Goal: Task Accomplishment & Management: Complete application form

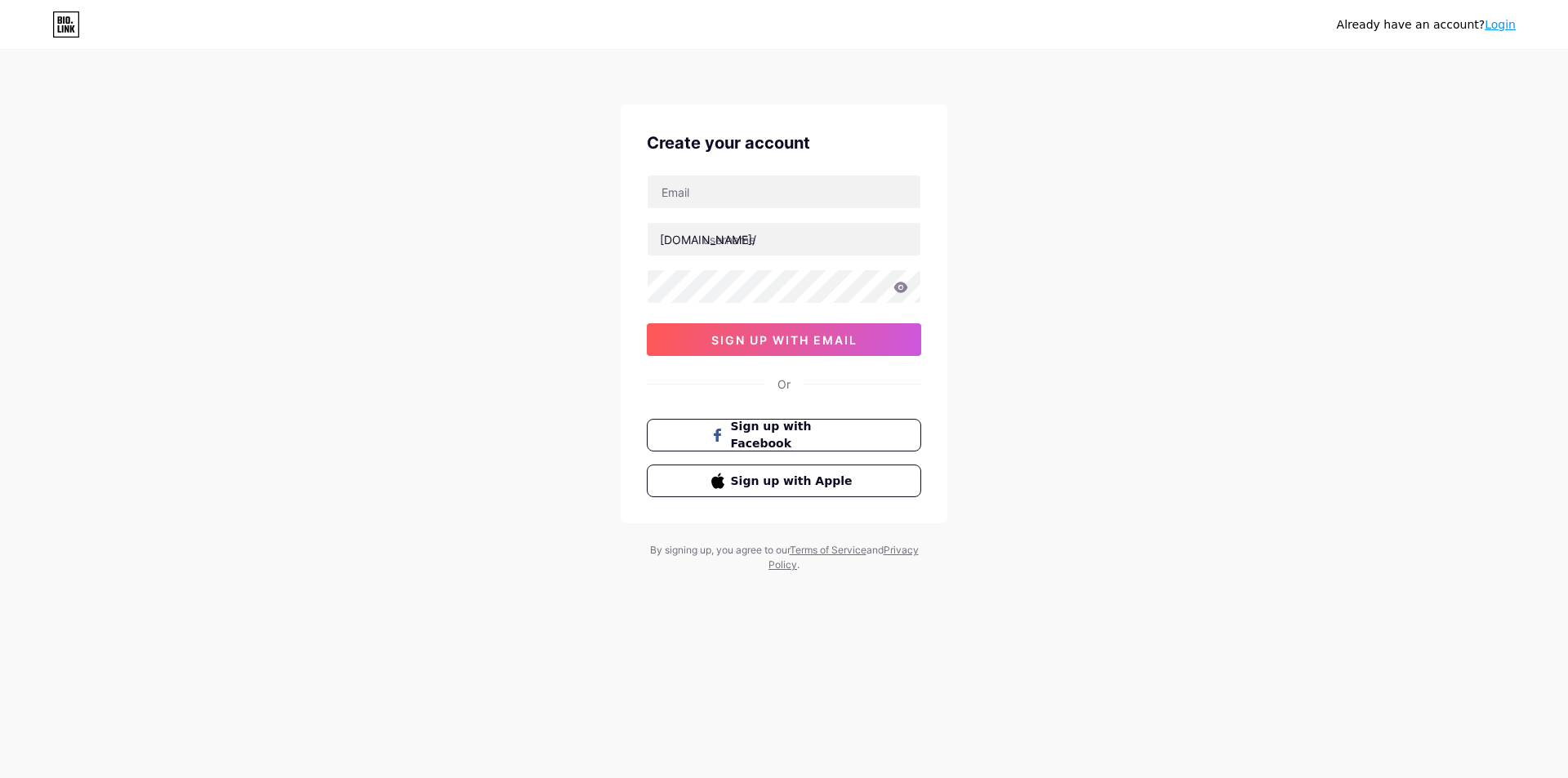
type input "[EMAIL_ADDRESS][DOMAIN_NAME]"
click at [775, 241] on input "text" at bounding box center [784, 239] width 272 height 33
type input "vk8bettingukcom"
click at [822, 329] on button "sign up with email" at bounding box center [784, 339] width 274 height 33
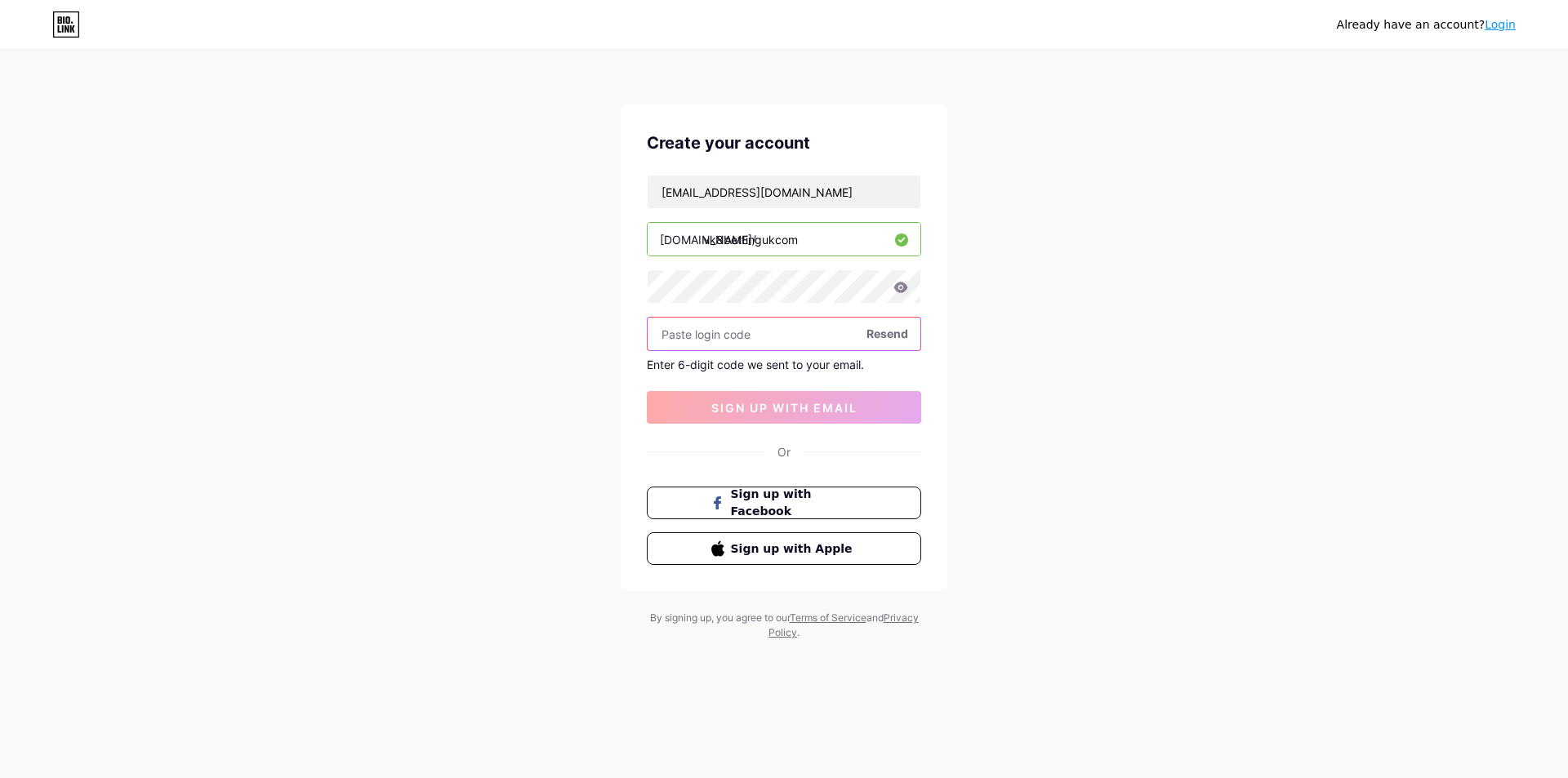
paste input "955279"
type input "955279"
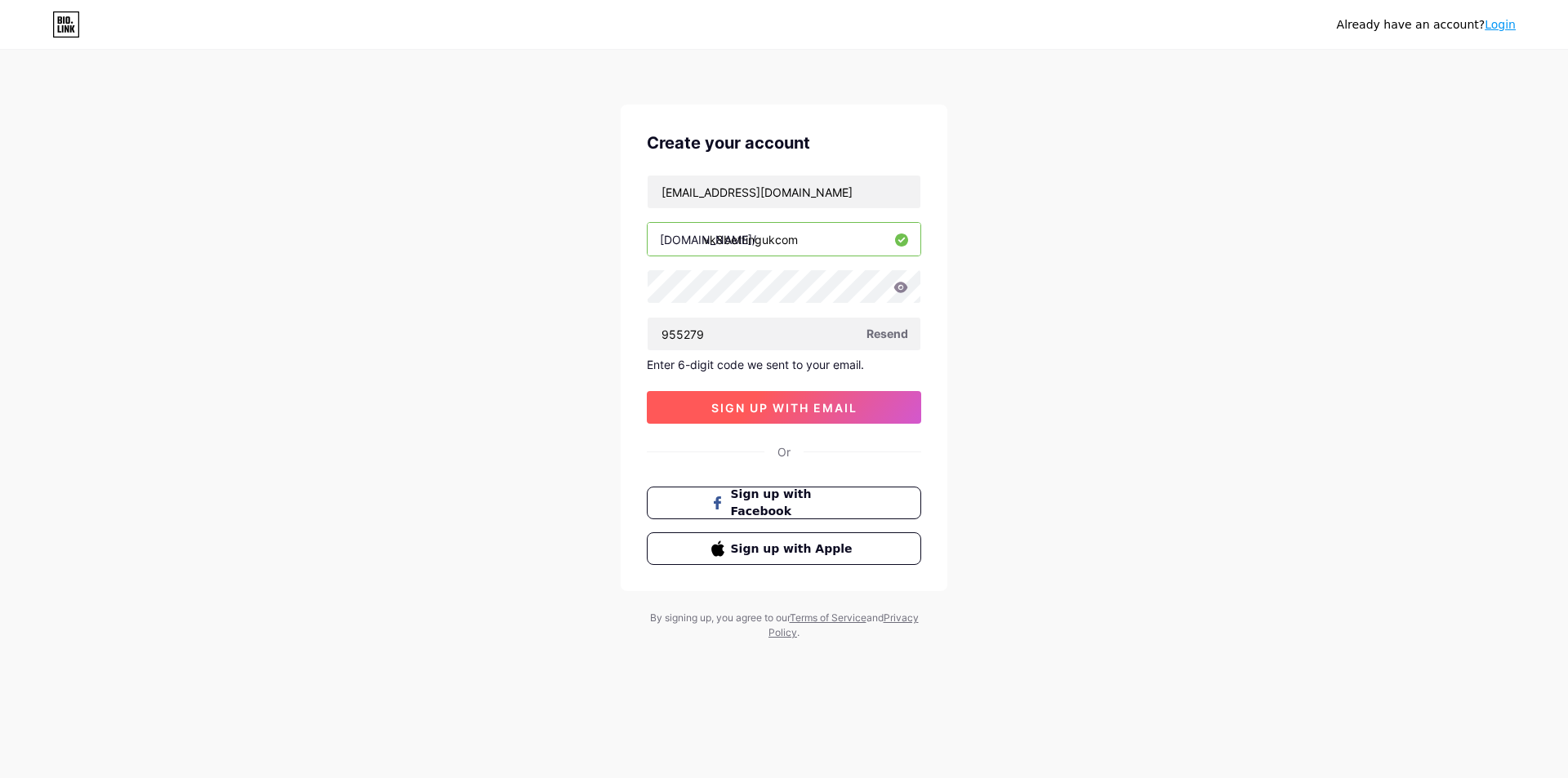
click at [829, 413] on span "sign up with email" at bounding box center [784, 407] width 147 height 14
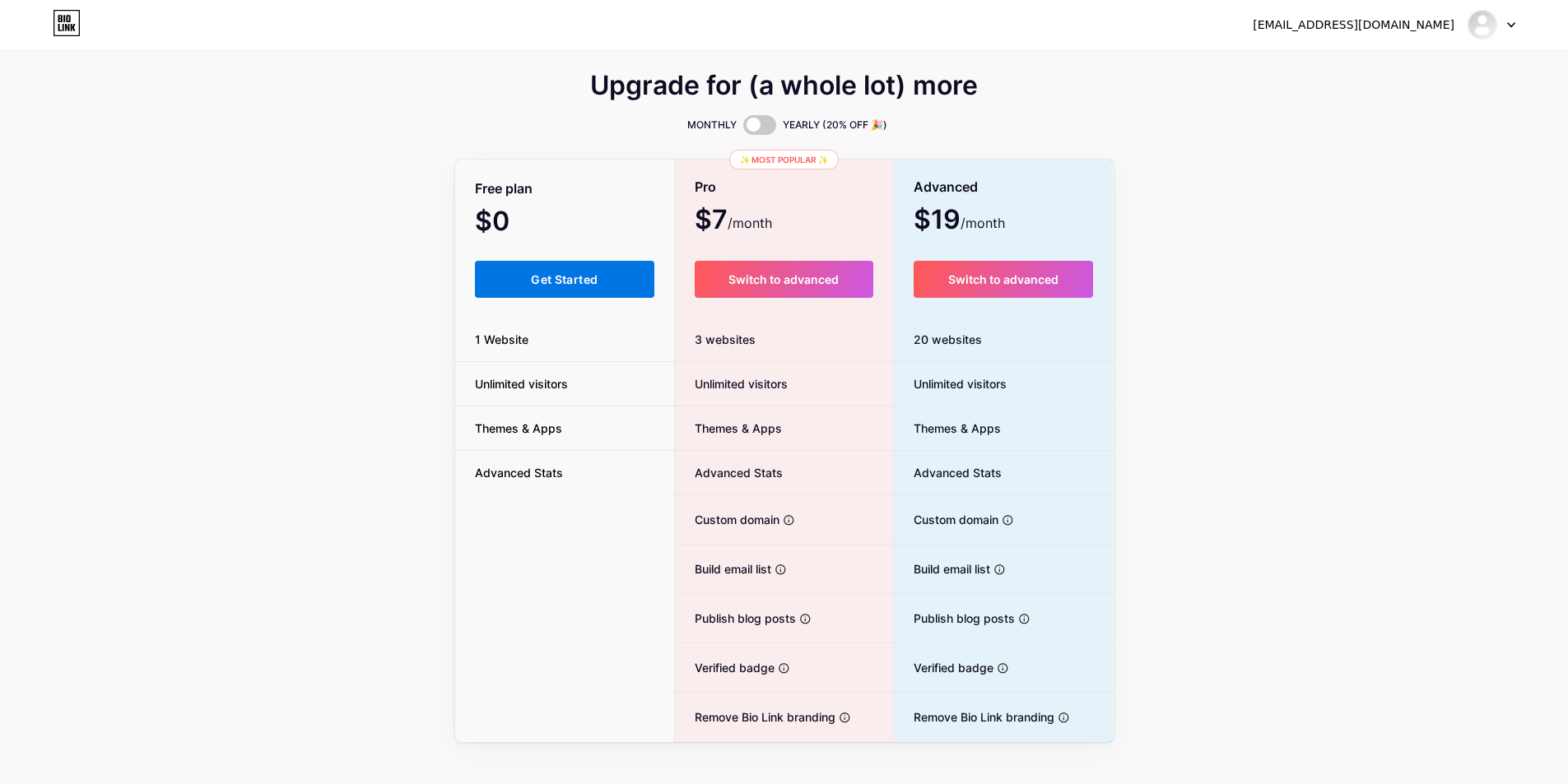
click at [549, 282] on span "Get Started" at bounding box center [564, 279] width 67 height 14
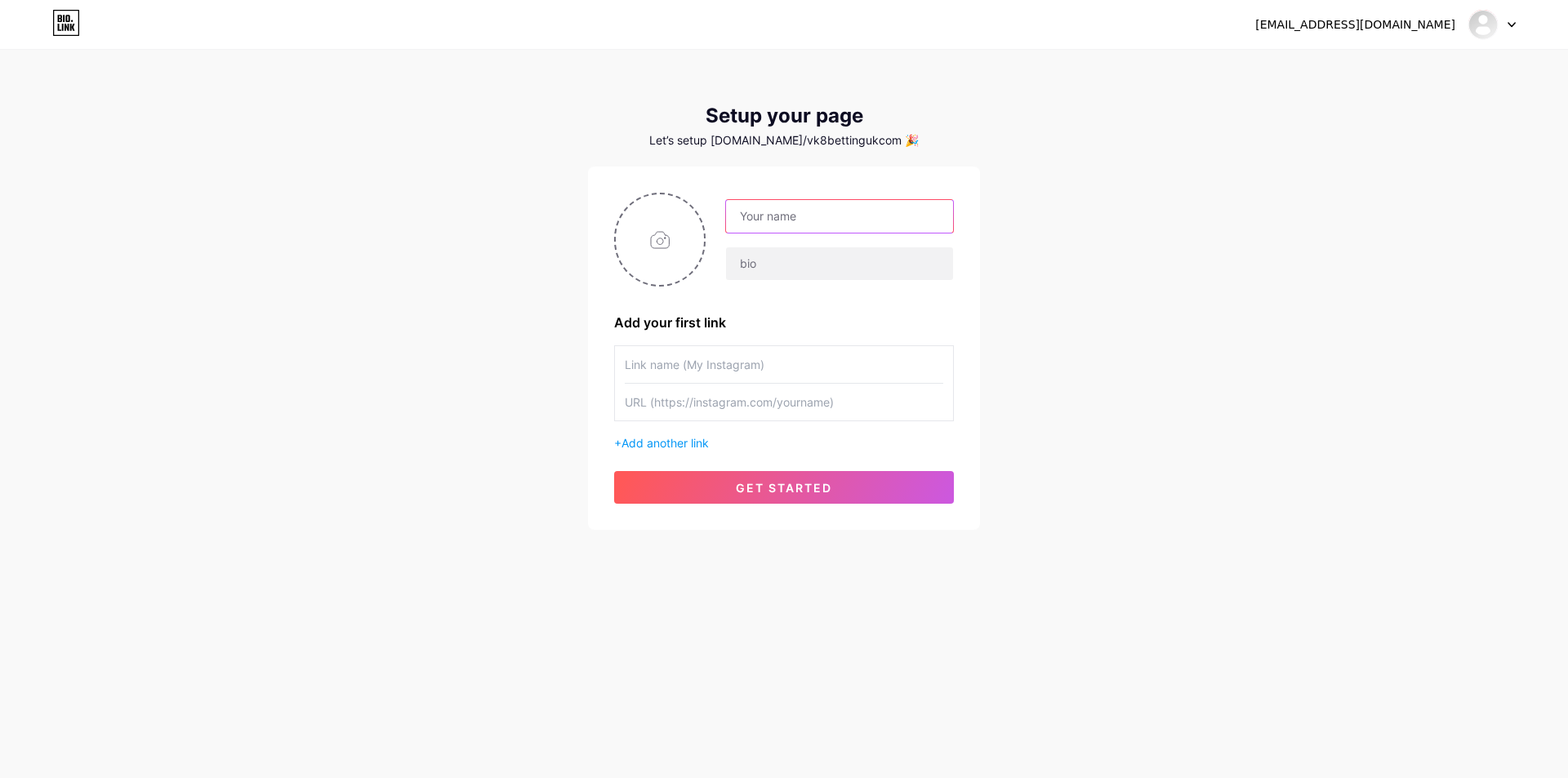
click at [877, 213] on input "text" at bounding box center [839, 216] width 227 height 33
click at [823, 202] on input "VK*" at bounding box center [839, 216] width 227 height 33
type input "VK8"
type input "BETTING"
click at [652, 238] on input "file" at bounding box center [659, 240] width 88 height 90
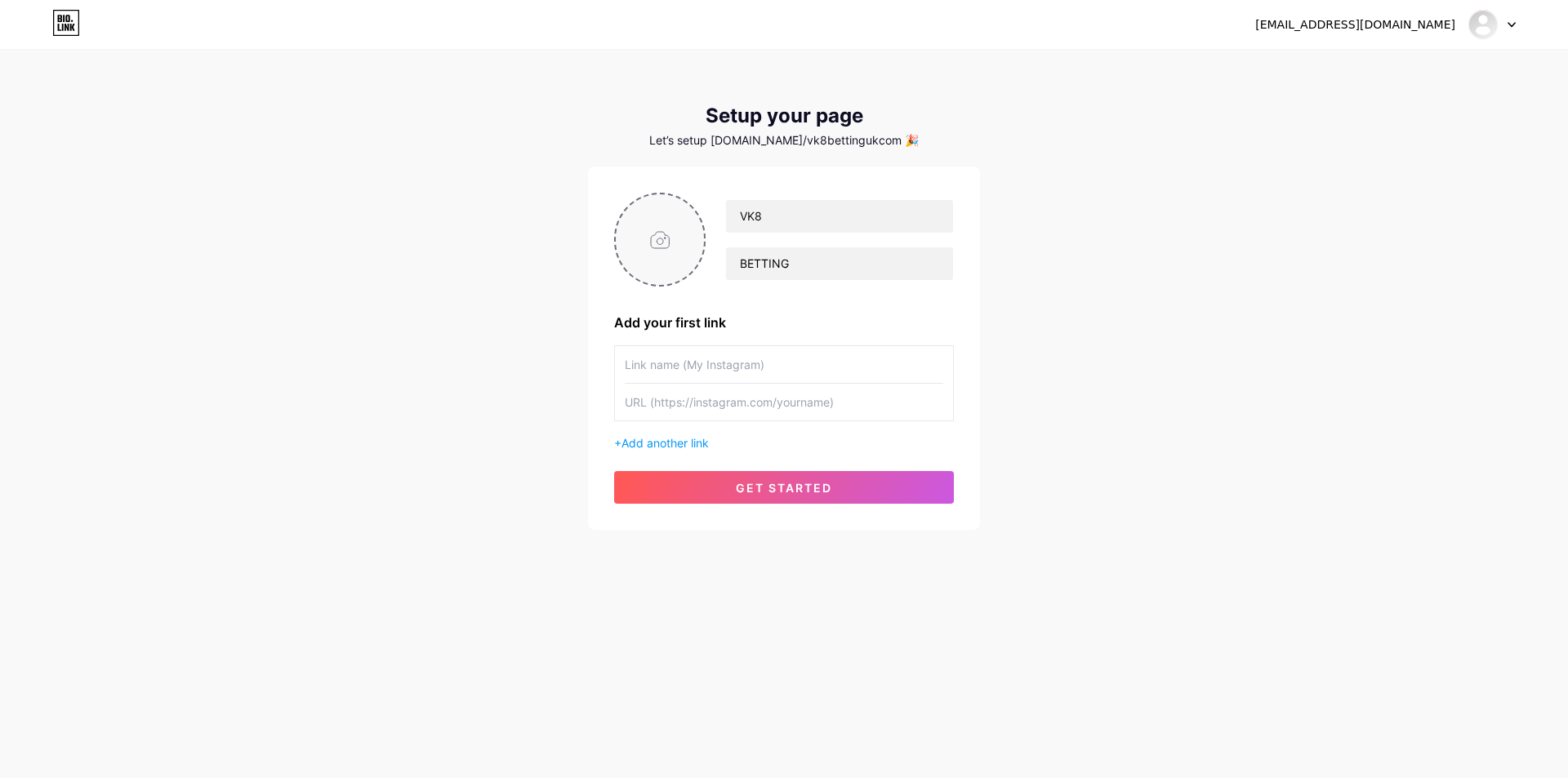
type input "C:\fakepath\new.png"
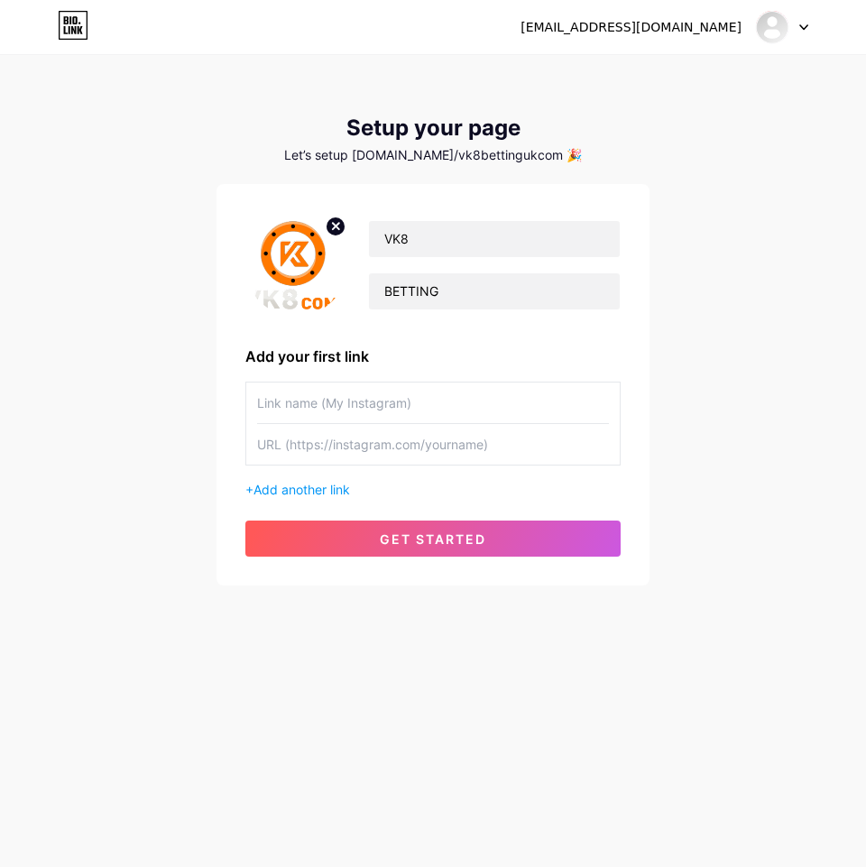
click at [396, 379] on div "VK8 BETTING Add your first link + Add another link get started" at bounding box center [432, 385] width 375 height 344
click at [381, 393] on input "text" at bounding box center [433, 403] width 352 height 41
paste input "Blogspot"
type input "Blogspot"
click at [331, 404] on input "text" at bounding box center [433, 403] width 352 height 41
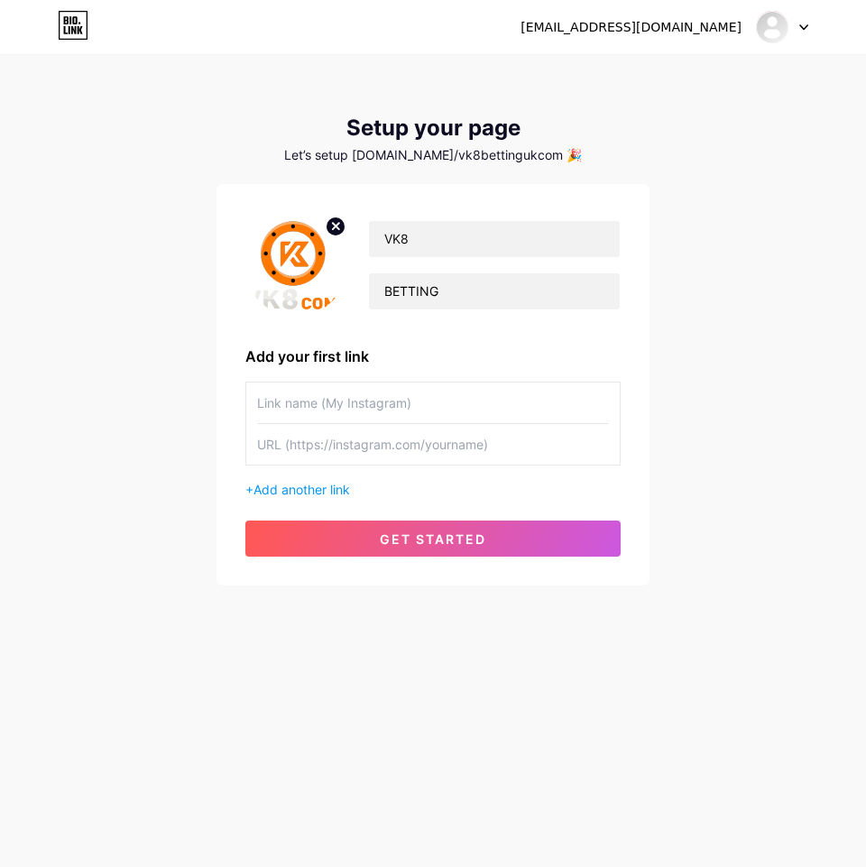
paste input "Blogger"
type input "Blogger"
click at [467, 429] on input "text" at bounding box center [433, 444] width 352 height 41
paste input "[URL][DOMAIN_NAME]"
type input "[URL][DOMAIN_NAME]"
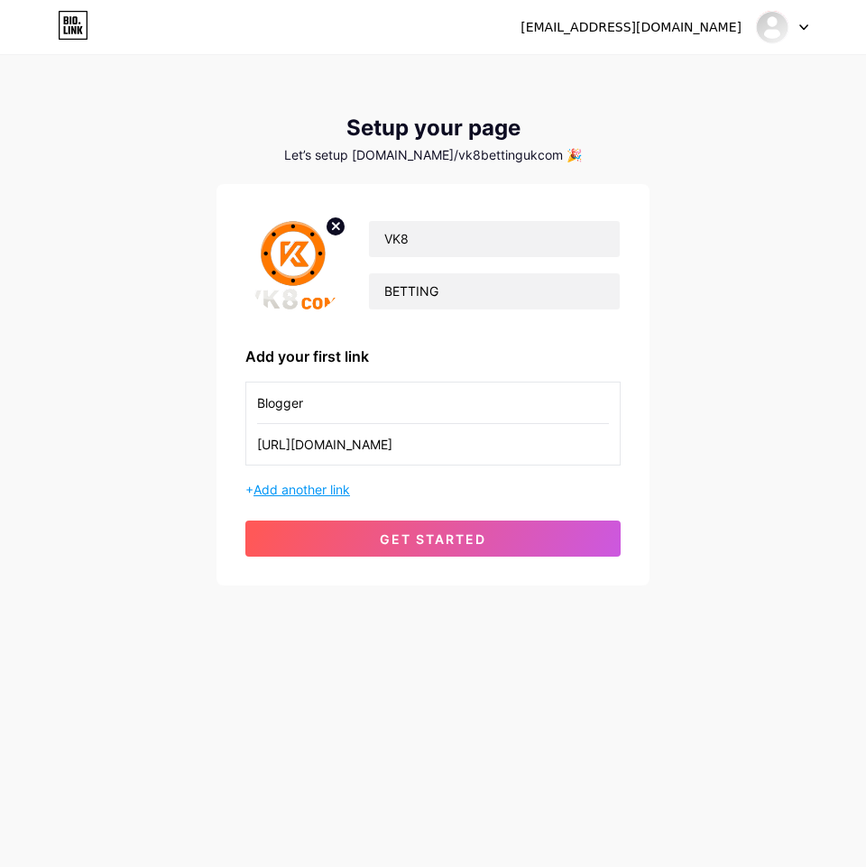
click at [325, 483] on span "Add another link" at bounding box center [302, 489] width 97 height 15
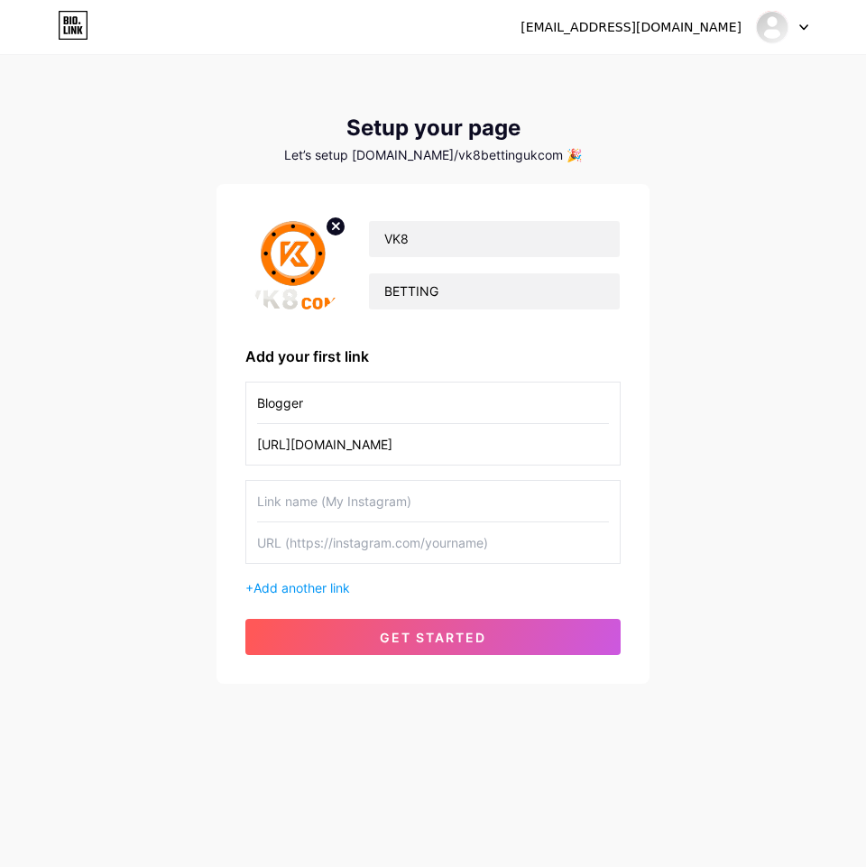
click at [315, 499] on input "text" at bounding box center [433, 501] width 352 height 41
paste input "Quora"
type input "Quora"
click at [347, 542] on input "text" at bounding box center [433, 542] width 352 height 41
paste input "[URL][DOMAIN_NAME]"
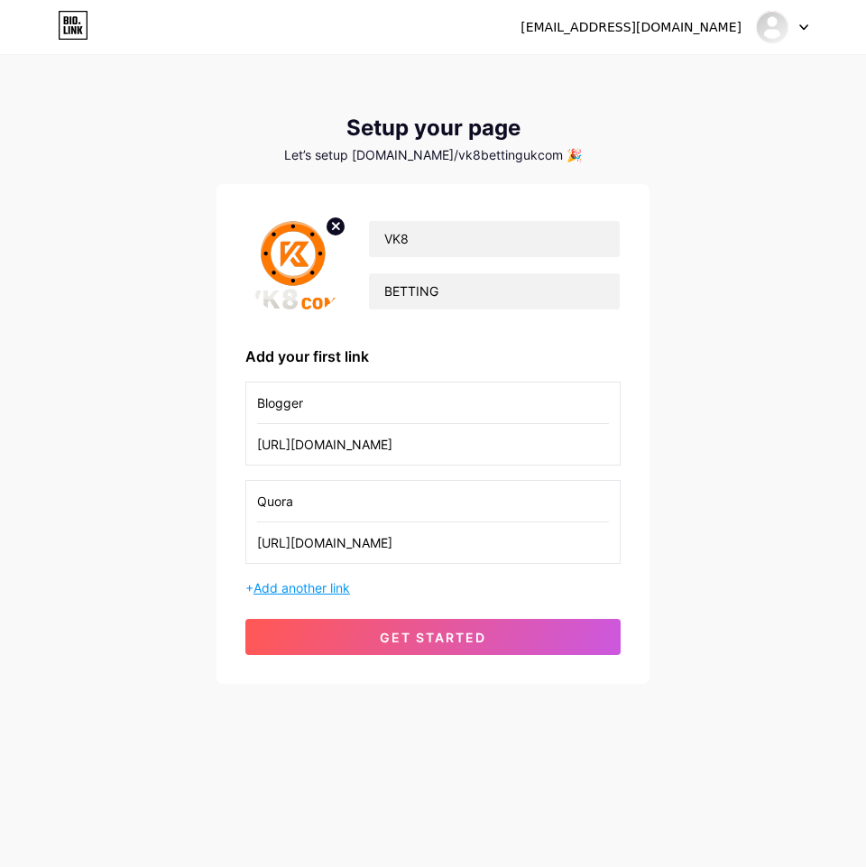
type input "[URL][DOMAIN_NAME]"
click at [321, 589] on span "Add another link" at bounding box center [302, 587] width 97 height 15
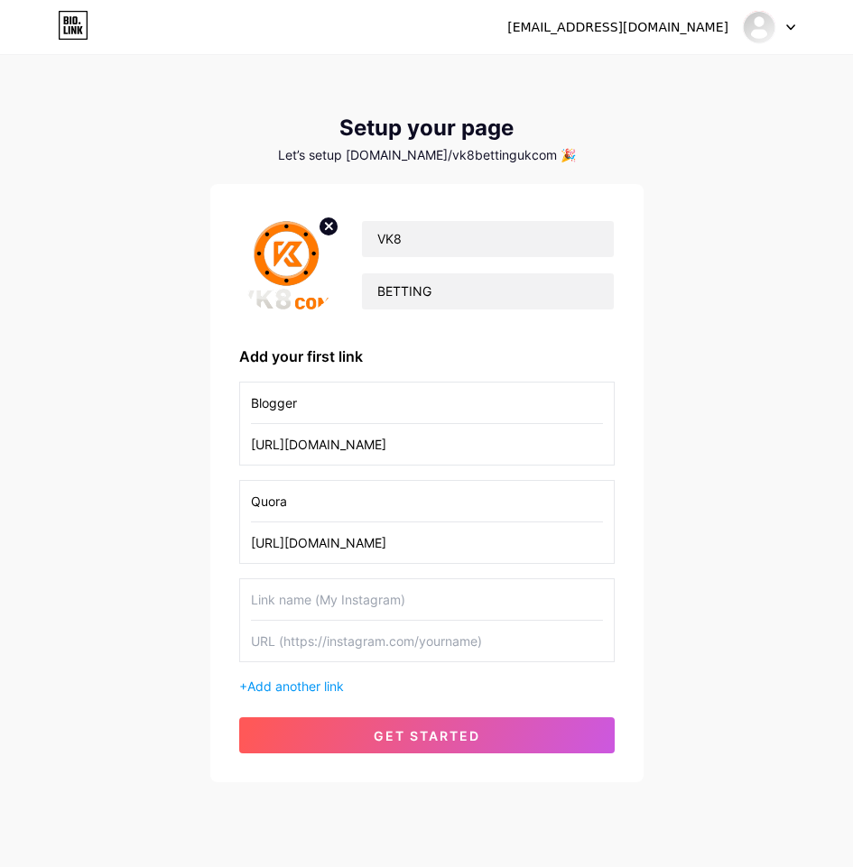
click at [343, 598] on input "text" at bounding box center [427, 599] width 352 height 41
paste input "Google"
type input "Google Site"
click at [343, 635] on input "text" at bounding box center [427, 641] width 352 height 41
paste input "[URL][DOMAIN_NAME]"
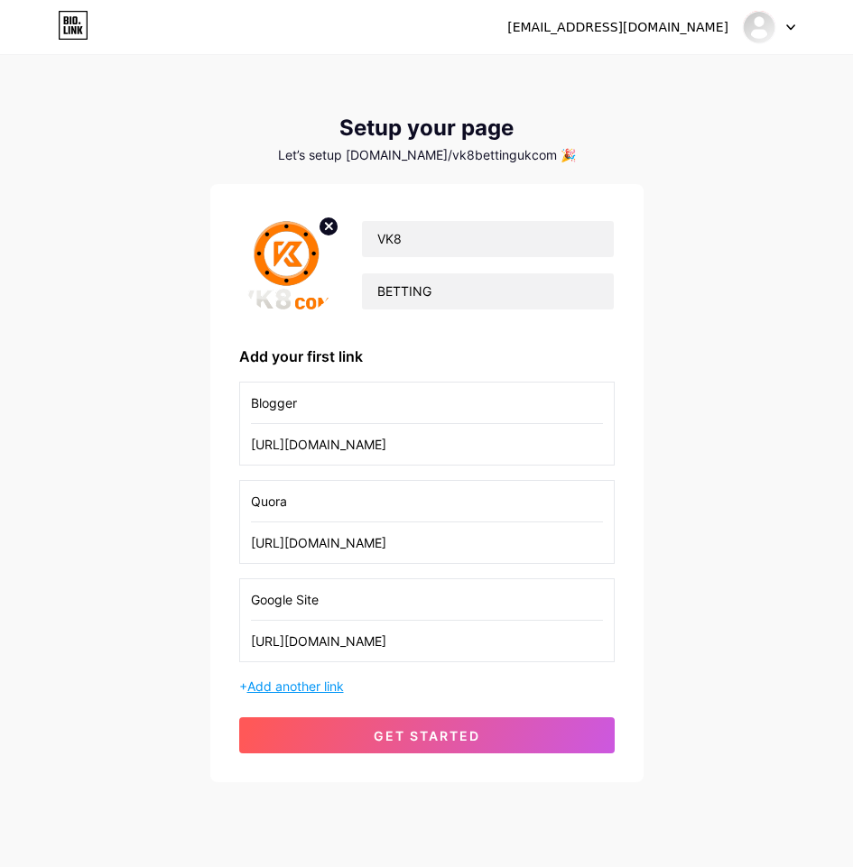
type input "[URL][DOMAIN_NAME]"
click at [318, 685] on span "Add another link" at bounding box center [295, 686] width 97 height 15
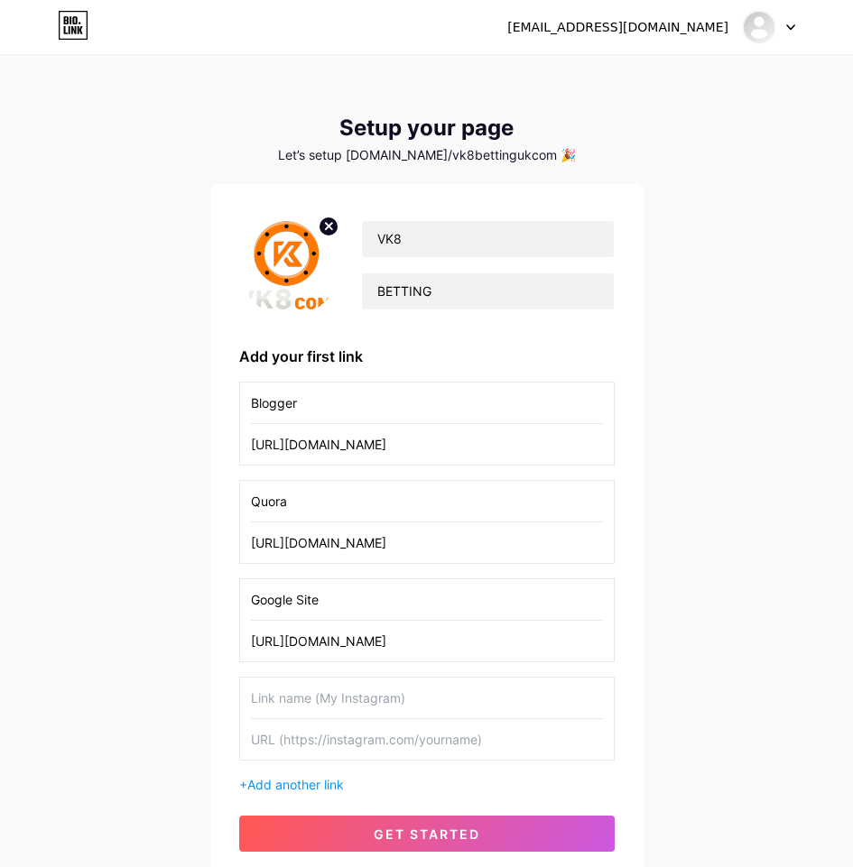
click at [314, 702] on input "text" at bounding box center [427, 698] width 352 height 41
paste input "[DOMAIN_NAME]"
type input "[DOMAIN_NAME]"
click at [351, 738] on input "text" at bounding box center [427, 739] width 352 height 41
paste input "[URL][DOMAIN_NAME]"
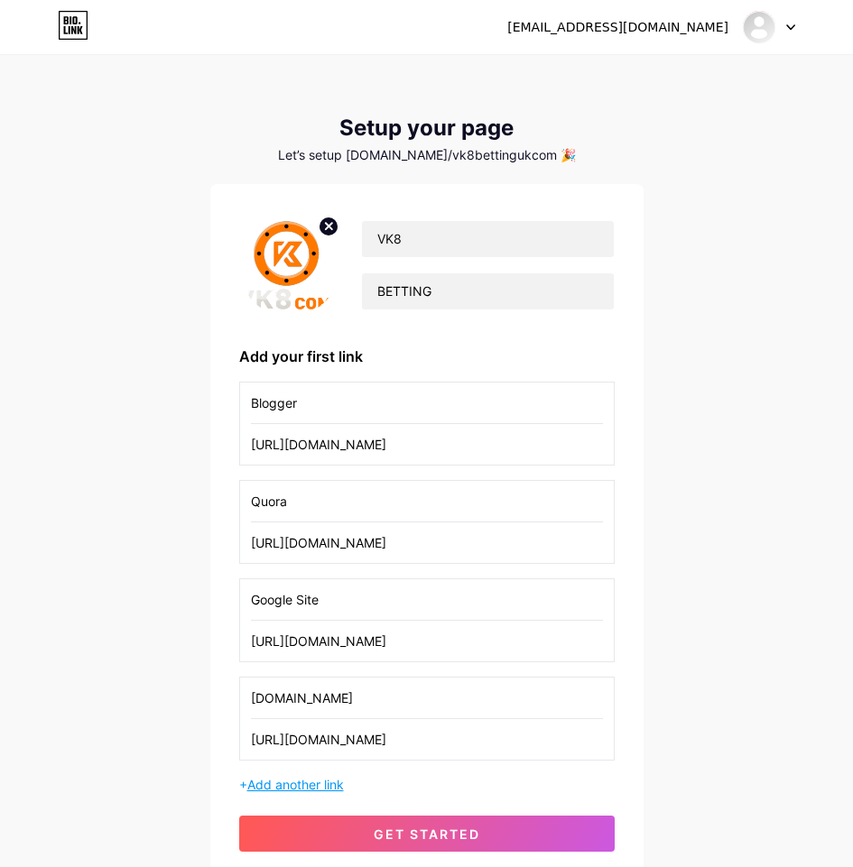
type input "[URL][DOMAIN_NAME]"
click at [304, 781] on span "Add another link" at bounding box center [295, 784] width 97 height 15
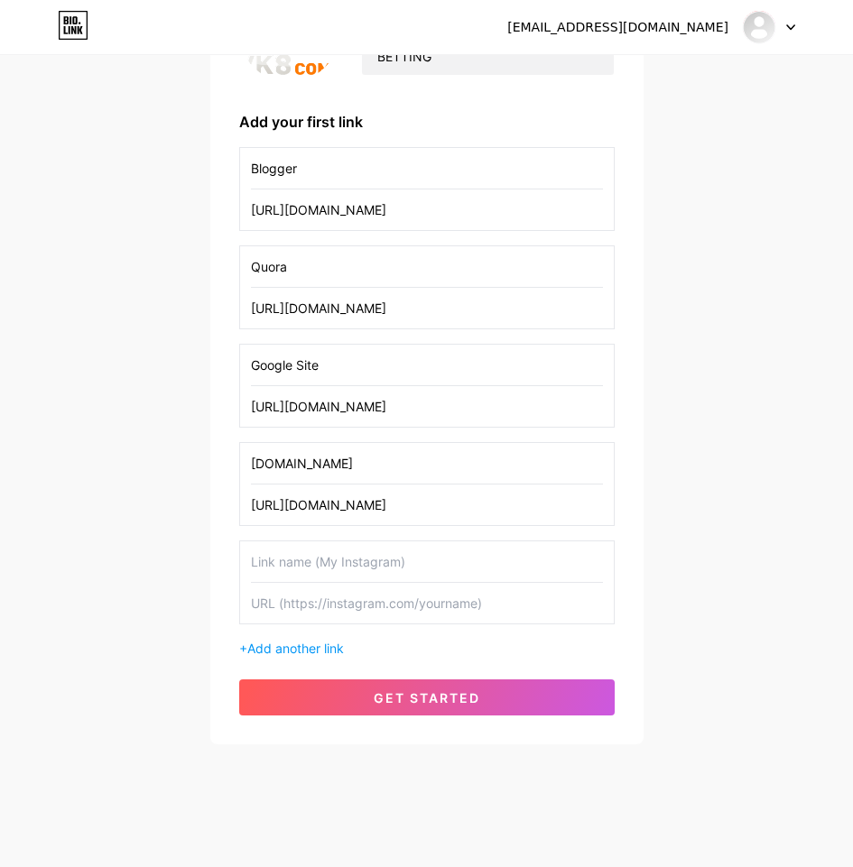
scroll to position [242, 0]
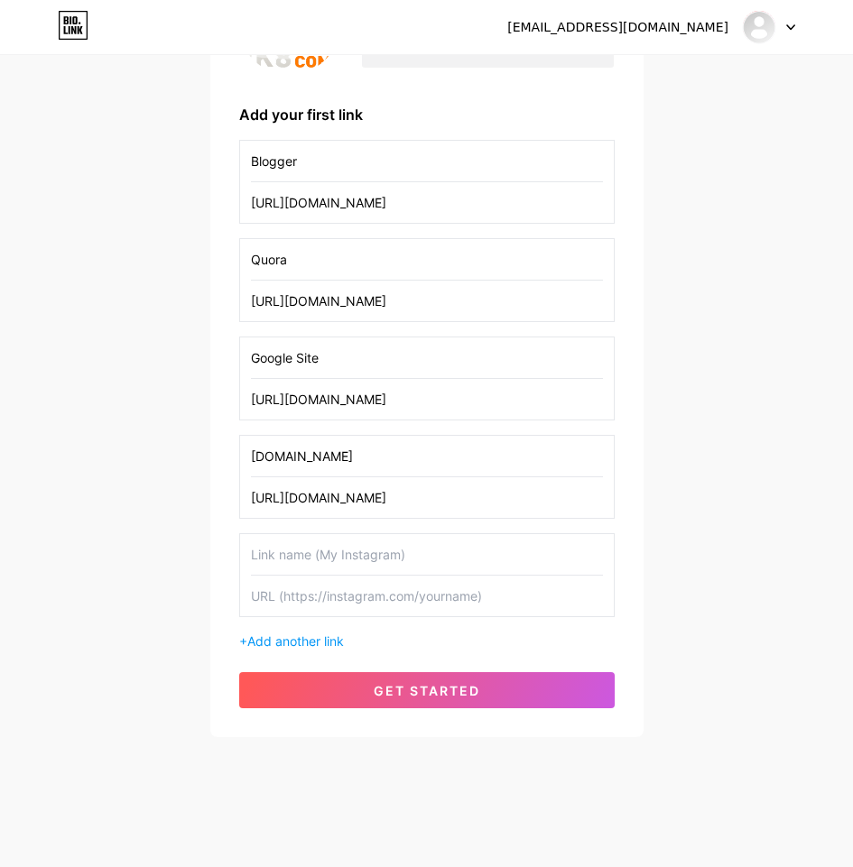
click at [328, 555] on input "text" at bounding box center [427, 554] width 352 height 41
paste input "HackMD"
type input "HackMD"
click at [350, 587] on input "text" at bounding box center [427, 596] width 352 height 41
paste input "[URL][DOMAIN_NAME]"
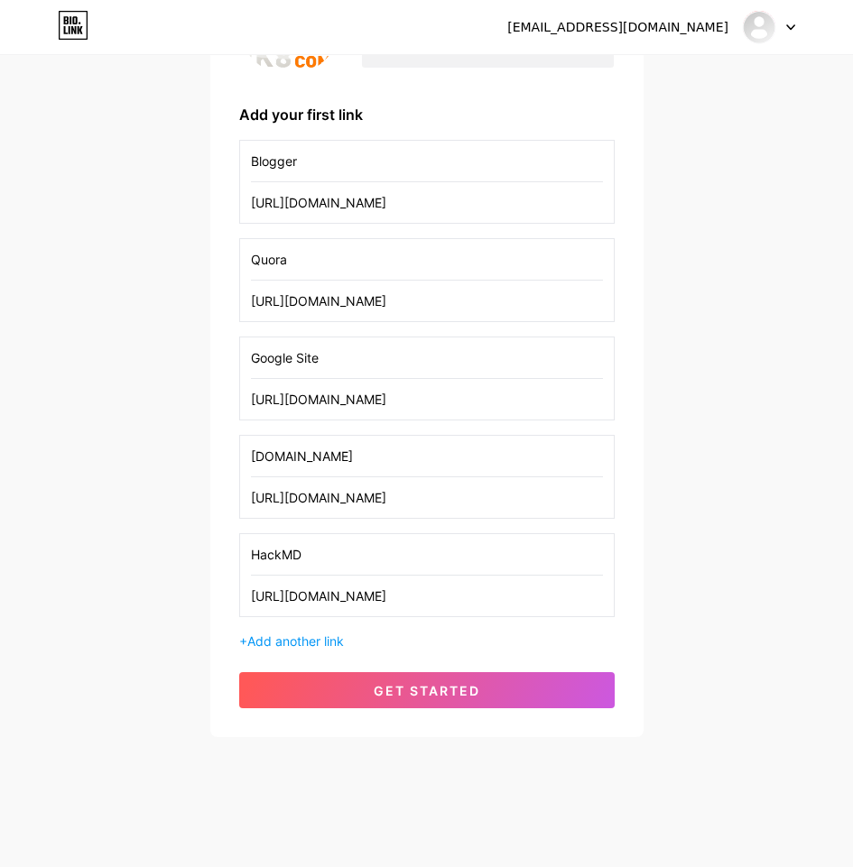
type input "[URL][DOMAIN_NAME]"
click at [325, 631] on div "Blogger [URL][DOMAIN_NAME] Quora [URL][DOMAIN_NAME] Google Site [URL][DOMAIN_NA…" at bounding box center [426, 395] width 375 height 511
click at [319, 635] on span "Add another link" at bounding box center [295, 640] width 97 height 15
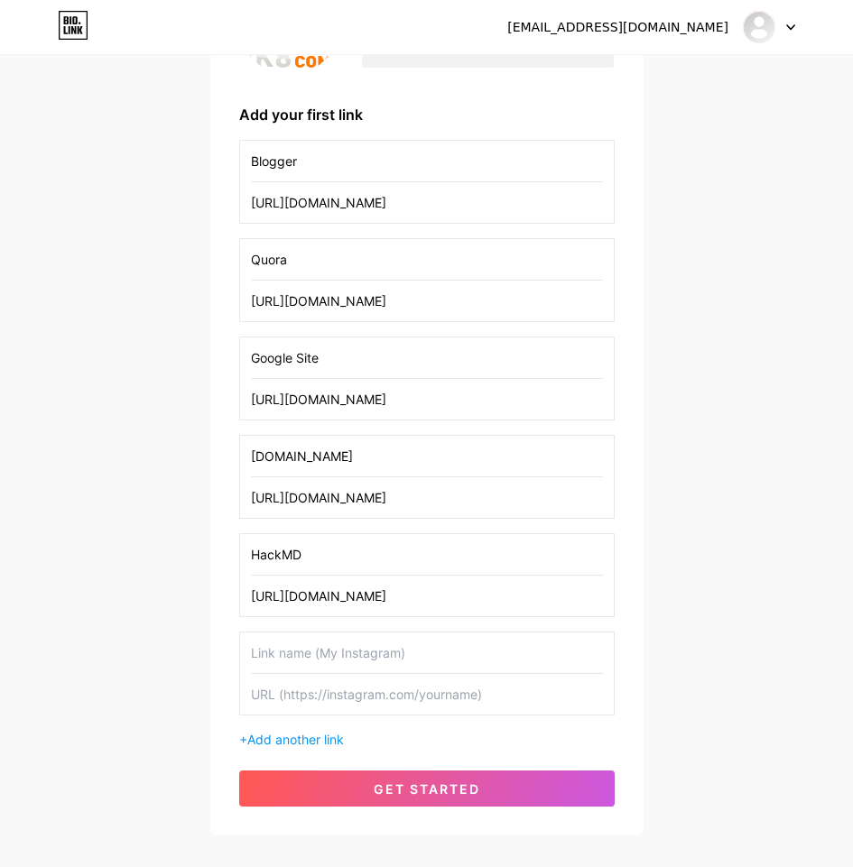
click at [355, 653] on input "text" at bounding box center [427, 653] width 352 height 41
paste input "Twitter"
type input "Twitter"
click at [351, 693] on input "text" at bounding box center [427, 694] width 352 height 41
paste input "[URL][DOMAIN_NAME]"
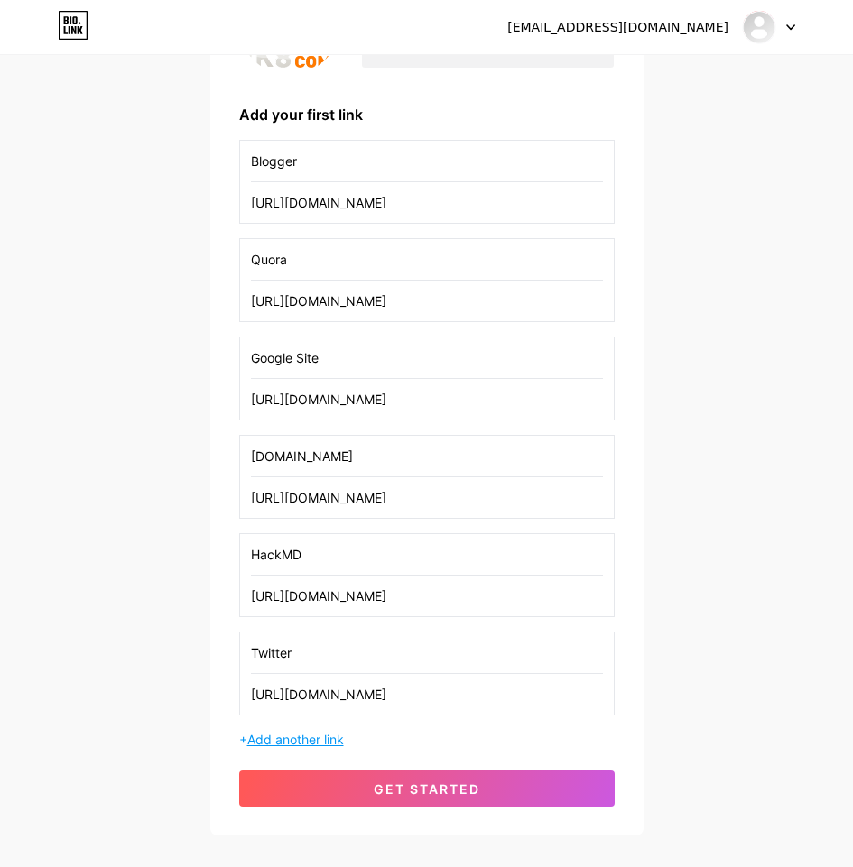
type input "[URL][DOMAIN_NAME]"
click at [310, 732] on span "Add another link" at bounding box center [295, 739] width 97 height 15
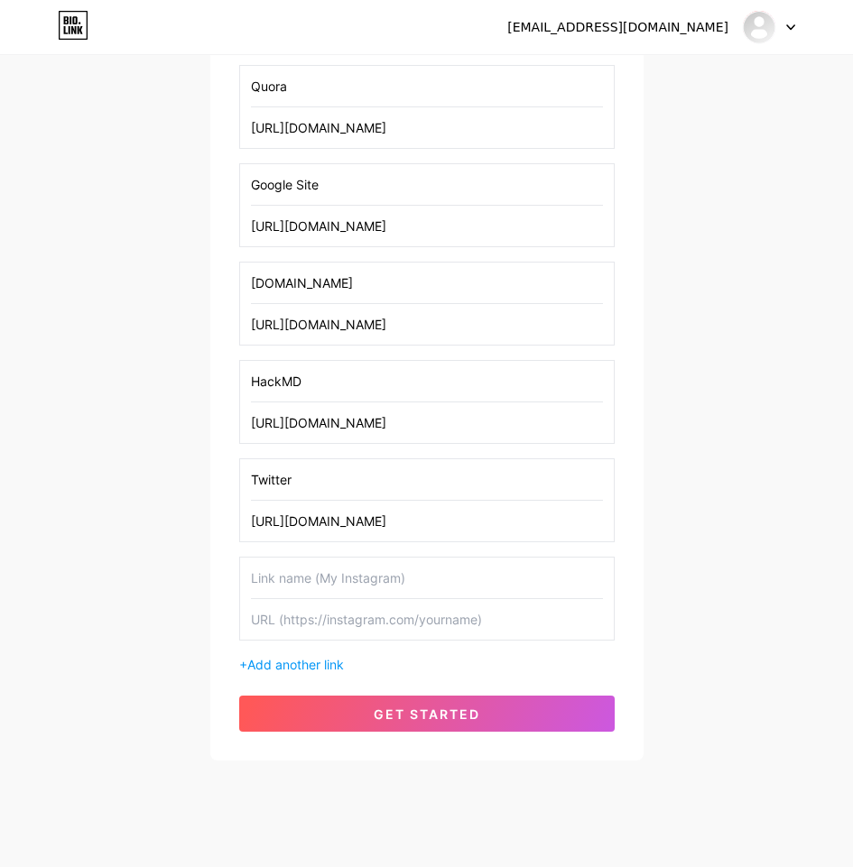
scroll to position [439, 0]
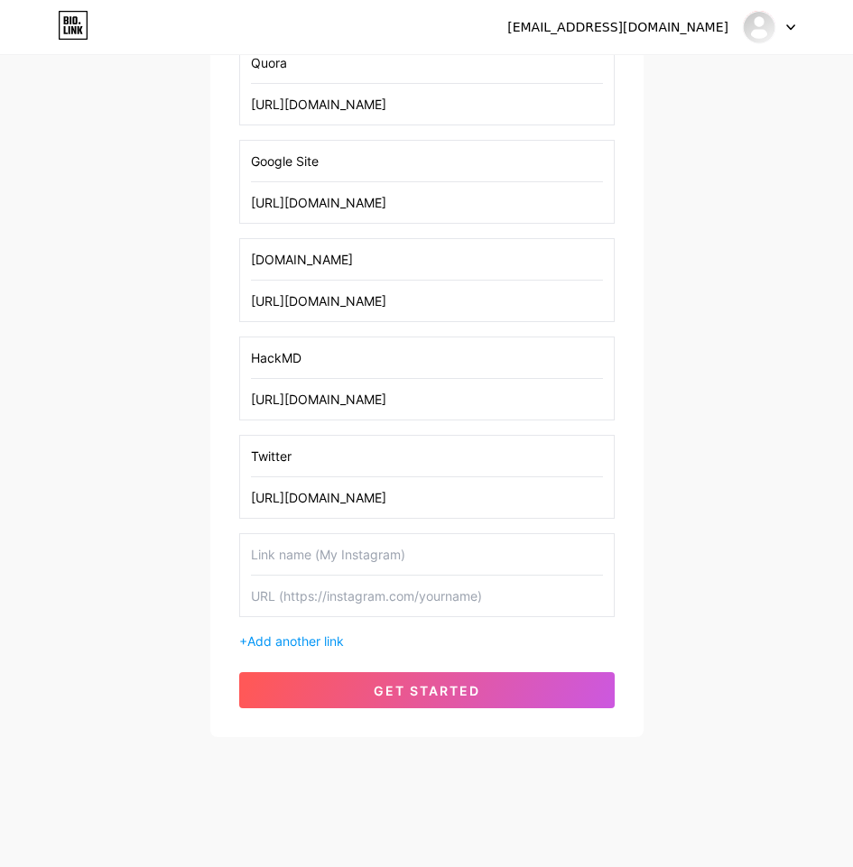
click at [282, 549] on input "text" at bounding box center [427, 554] width 352 height 41
paste input "Pinterest"
type input "Pinterest"
click at [353, 596] on input "text" at bounding box center [427, 596] width 352 height 41
paste input "[URL][DOMAIN_NAME]"
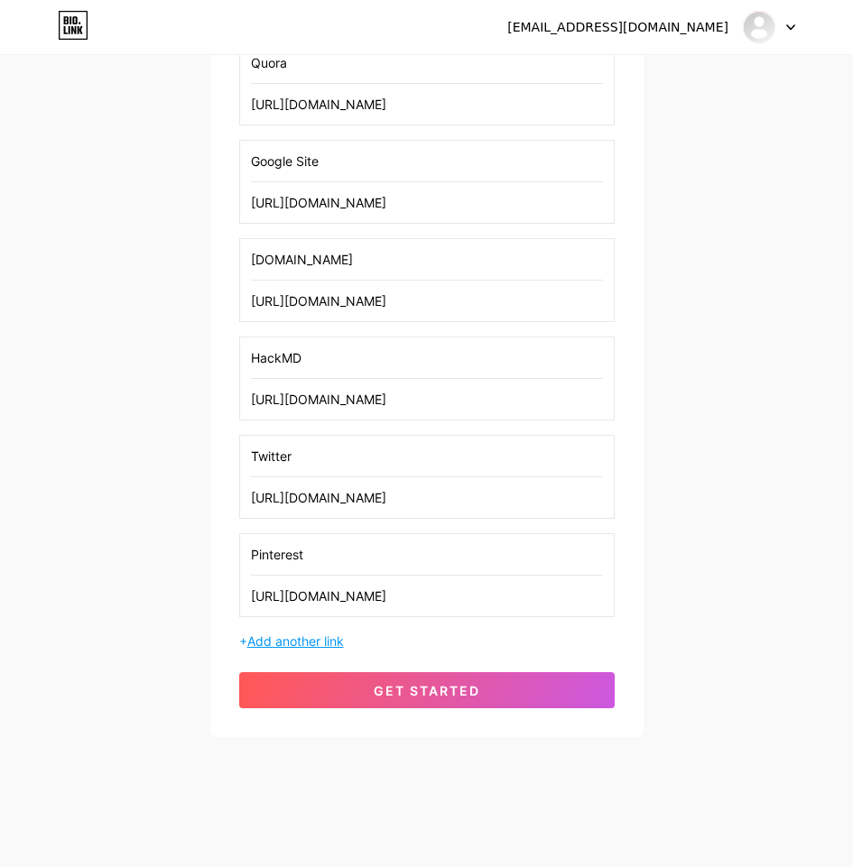
type input "[URL][DOMAIN_NAME]"
click at [317, 634] on span "Add another link" at bounding box center [295, 640] width 97 height 15
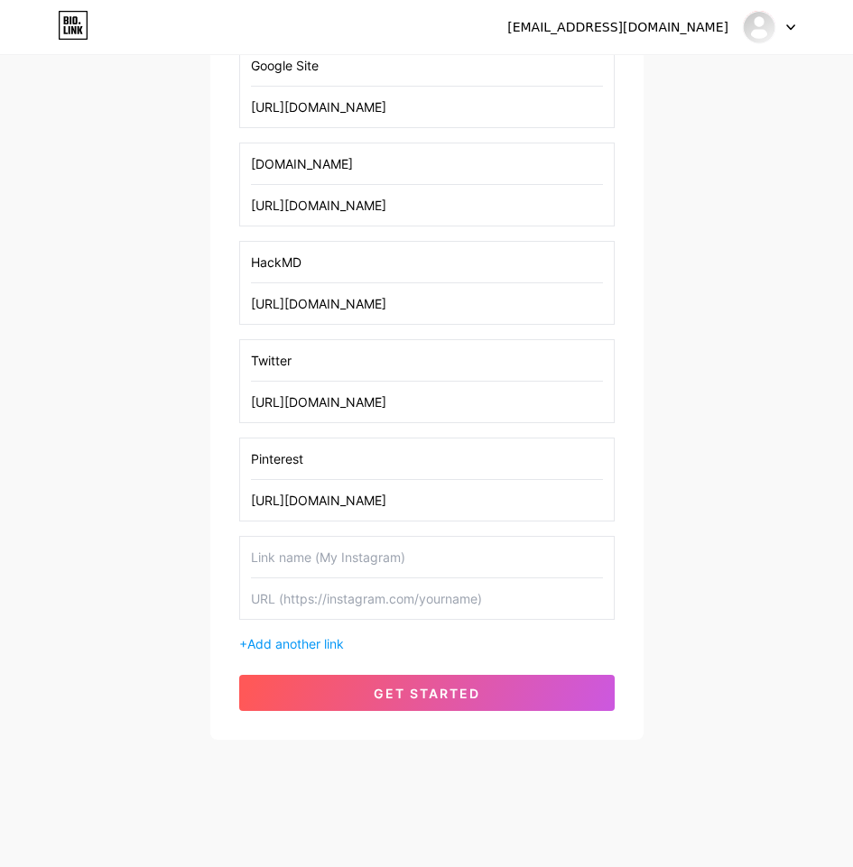
scroll to position [537, 0]
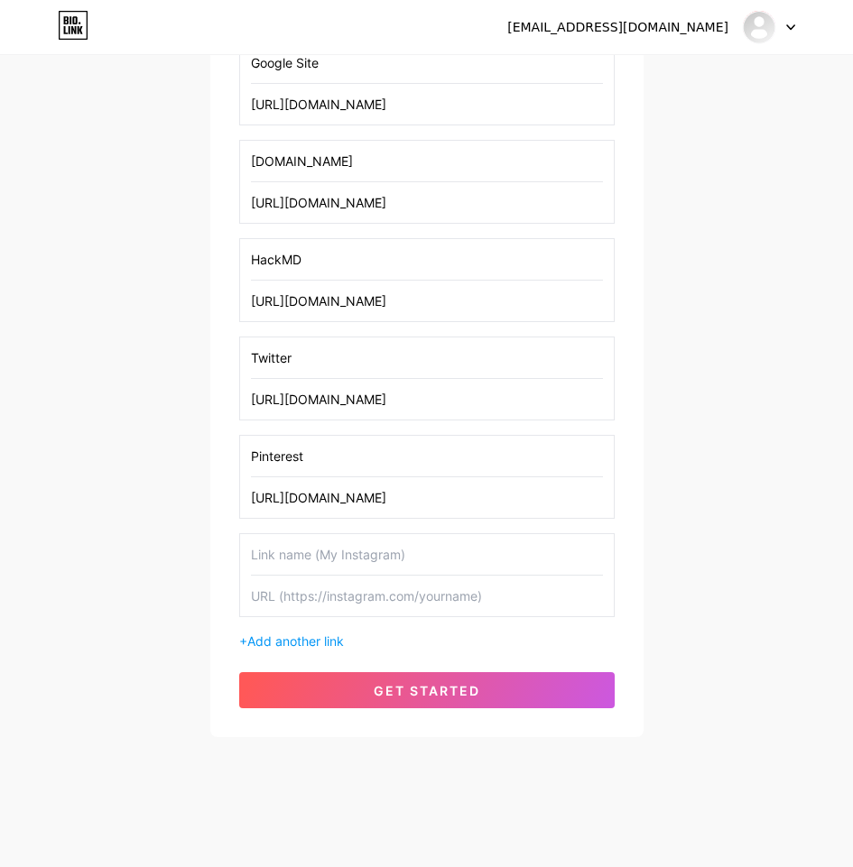
click at [366, 546] on input "text" at bounding box center [427, 554] width 352 height 41
paste input "Flipboard"
type input "Flipboard"
click at [419, 578] on input "text" at bounding box center [427, 596] width 352 height 41
paste input "[URL][DOMAIN_NAME]"
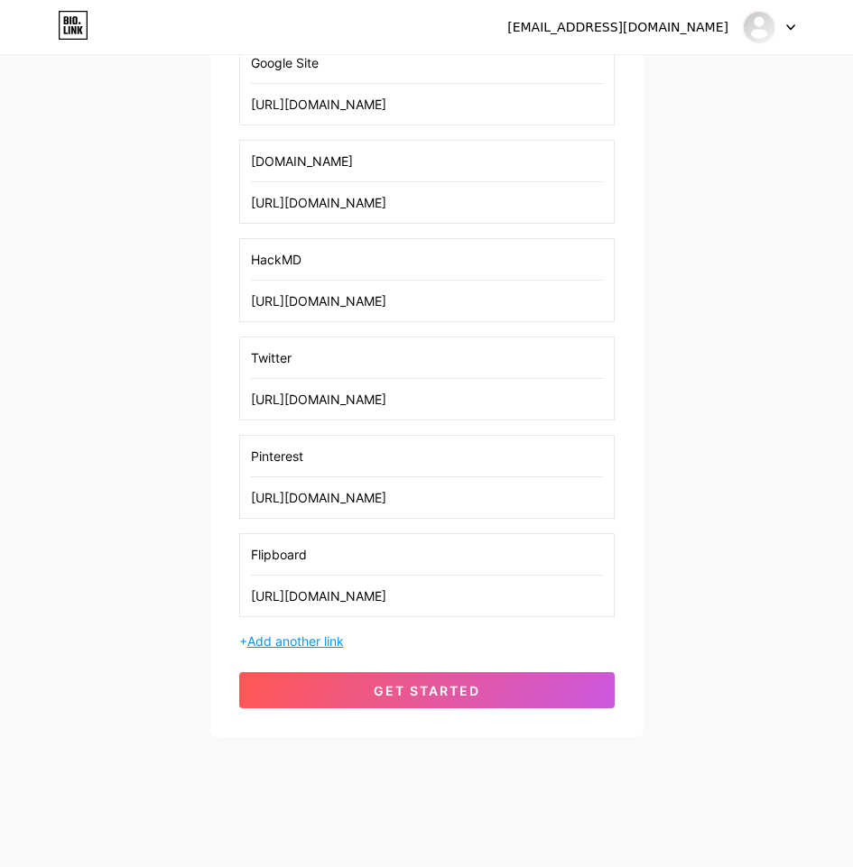
type input "[URL][DOMAIN_NAME]"
click at [319, 634] on span "Add another link" at bounding box center [295, 640] width 97 height 15
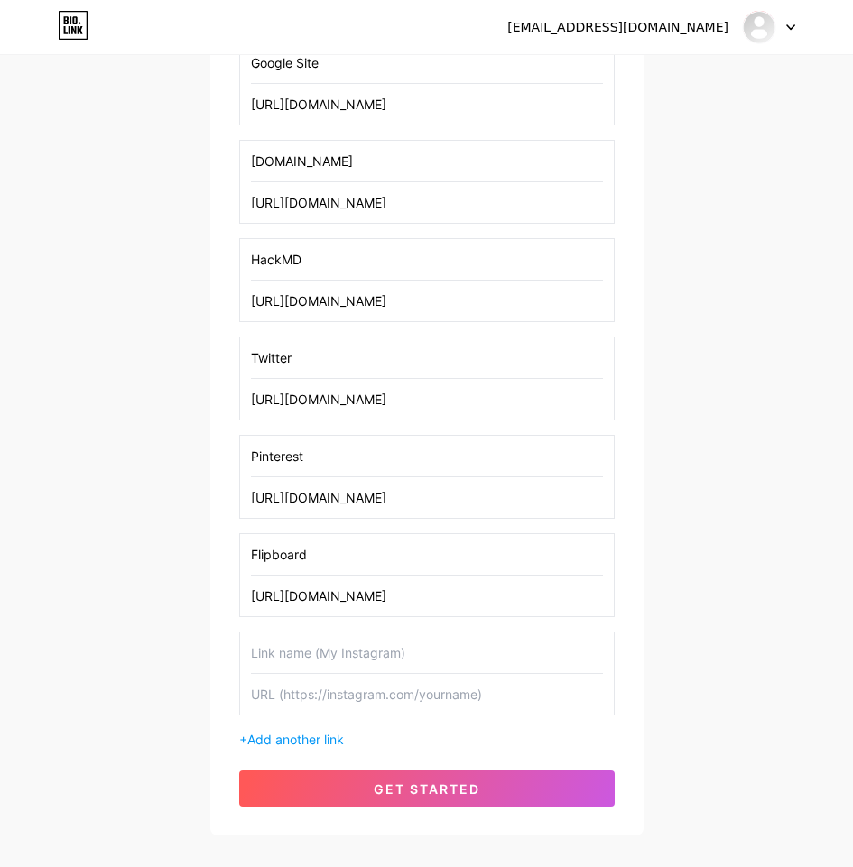
click at [326, 660] on input "text" at bounding box center [427, 653] width 352 height 41
paste input "YouTube"
type input "YouTube"
click at [348, 684] on input "text" at bounding box center [427, 694] width 352 height 41
paste input "[URL][DOMAIN_NAME]"
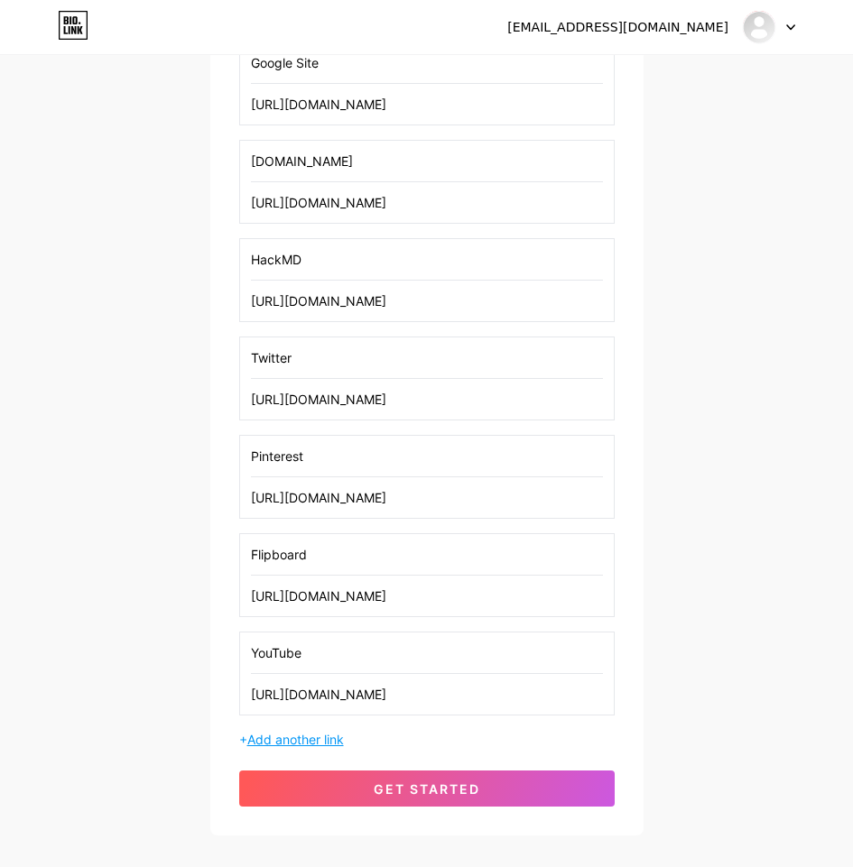
type input "[URL][DOMAIN_NAME]"
click at [317, 737] on span "Add another link" at bounding box center [295, 739] width 97 height 15
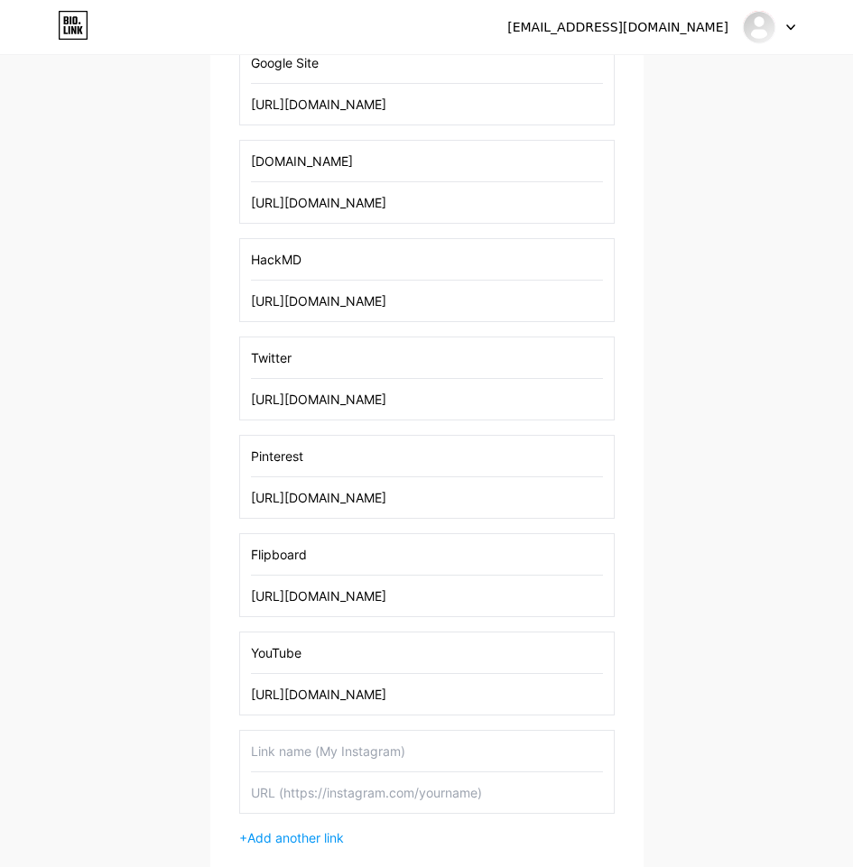
drag, startPoint x: 305, startPoint y: 757, endPoint x: 294, endPoint y: 707, distance: 51.7
click at [305, 756] on input "text" at bounding box center [427, 751] width 352 height 41
paste input "Kick"
type input "Kick"
click at [292, 781] on input "text" at bounding box center [427, 792] width 352 height 41
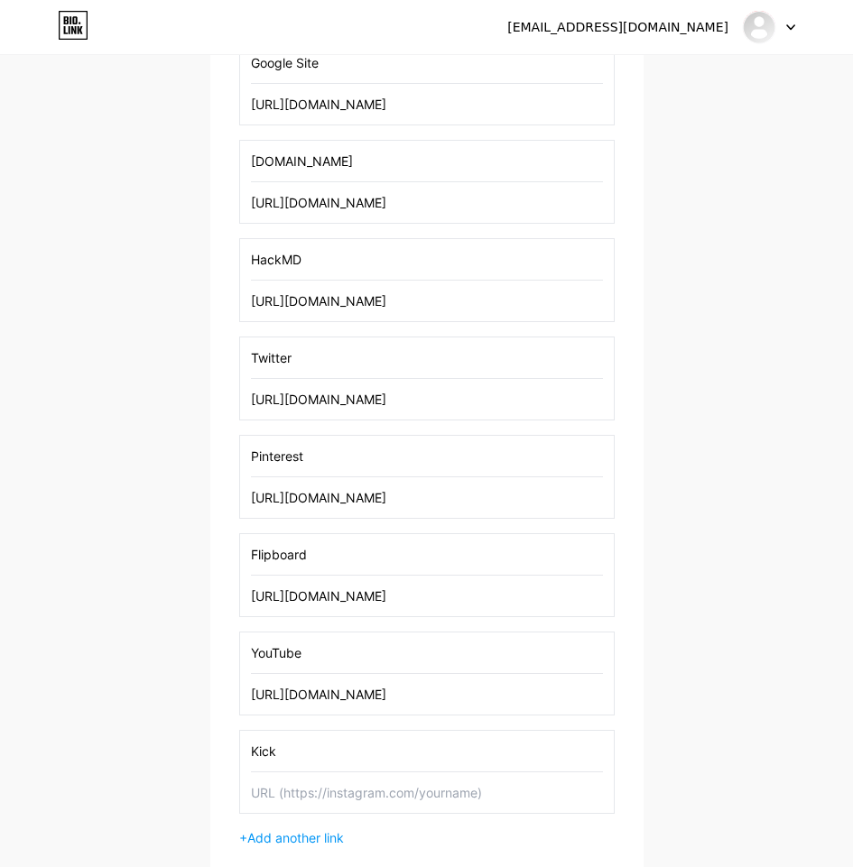
paste input "[URL][DOMAIN_NAME]"
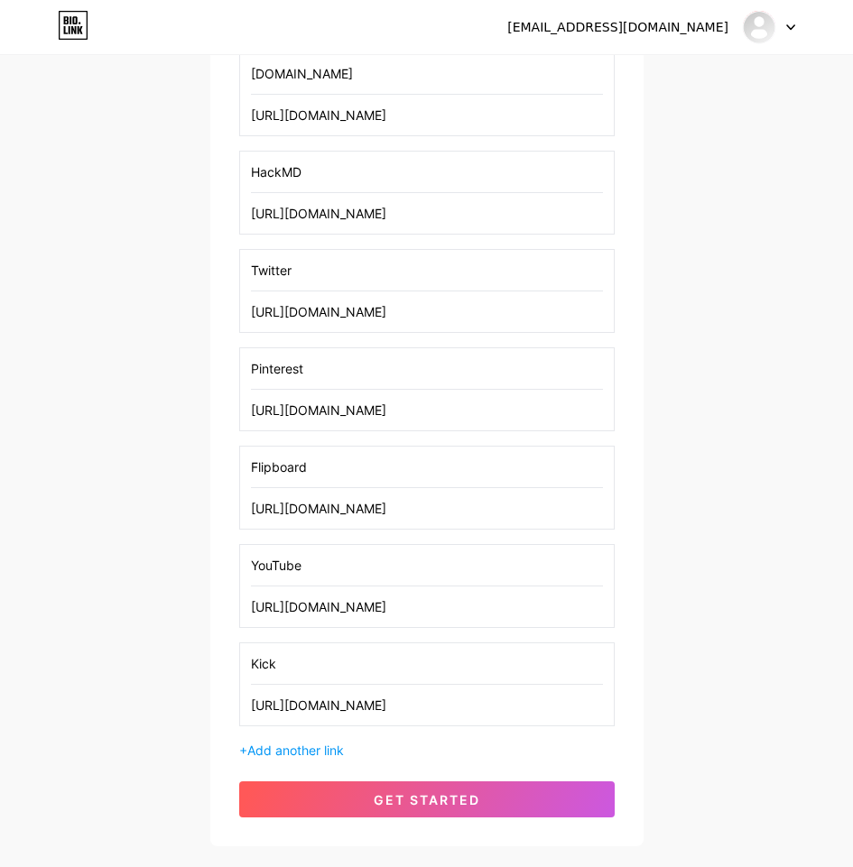
scroll to position [734, 0]
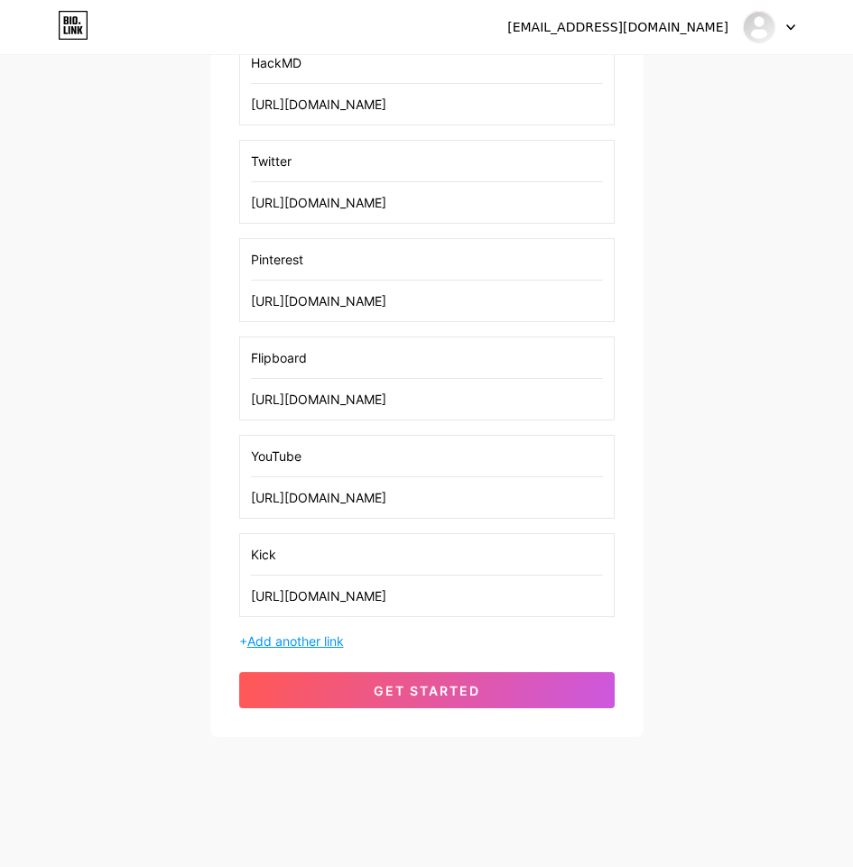
type input "[URL][DOMAIN_NAME]"
click at [315, 641] on span "Add another link" at bounding box center [295, 640] width 97 height 15
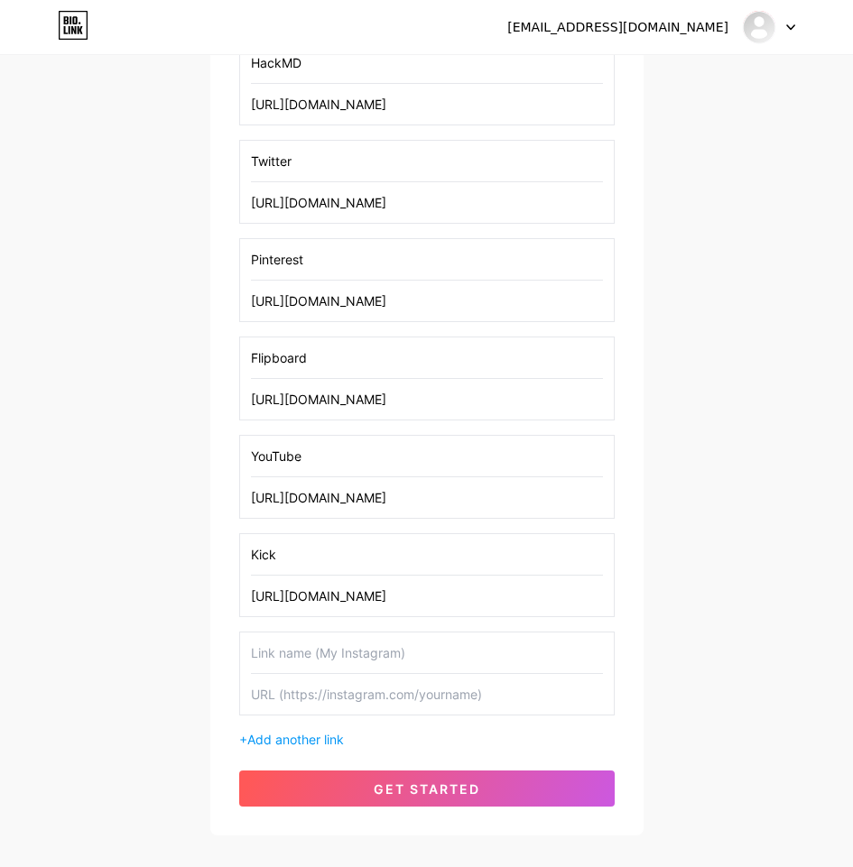
click at [352, 642] on input "text" at bounding box center [427, 653] width 352 height 41
paste input "Mix"
type input "Mix"
click at [368, 703] on input "text" at bounding box center [427, 694] width 352 height 41
paste input "[URL][DOMAIN_NAME]"
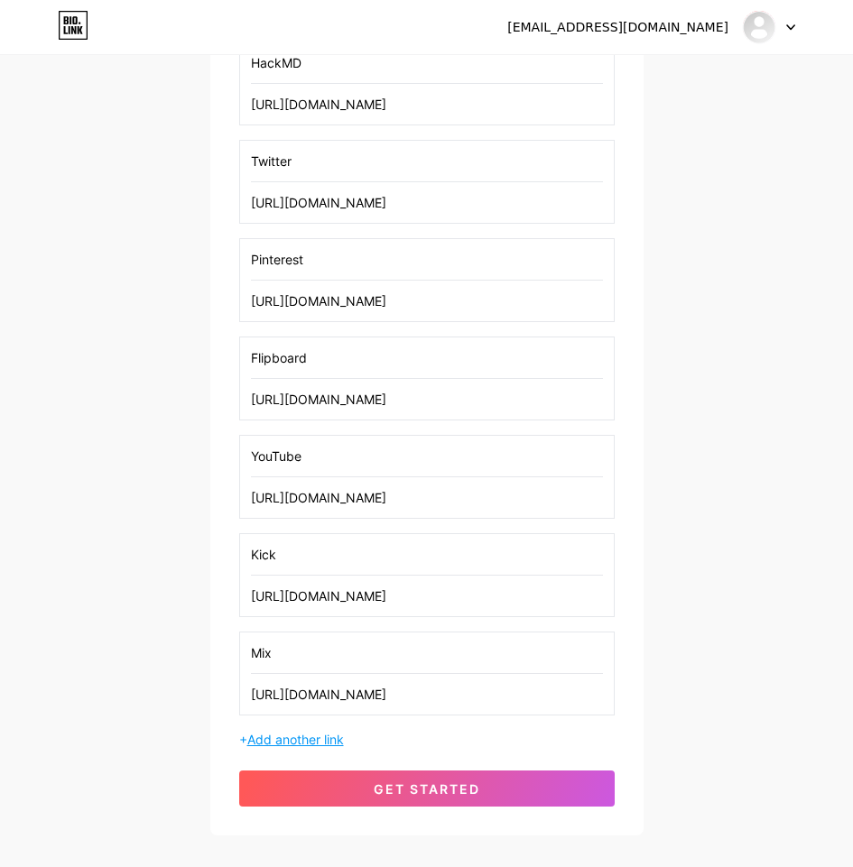
type input "[URL][DOMAIN_NAME]"
click at [320, 742] on span "Add another link" at bounding box center [295, 739] width 97 height 15
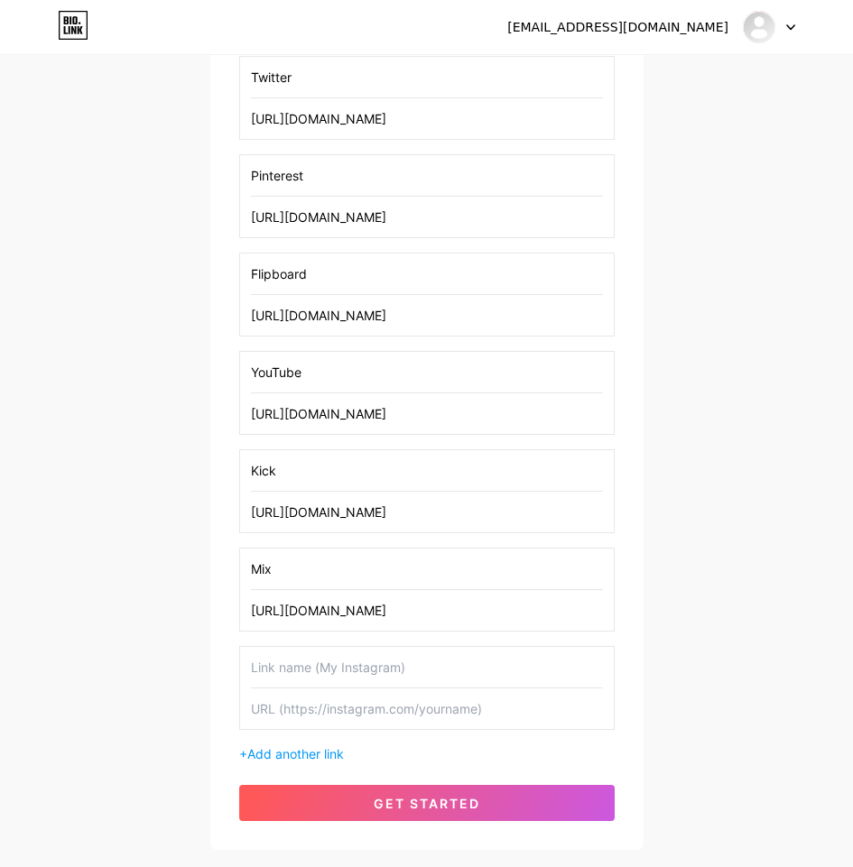
scroll to position [930, 0]
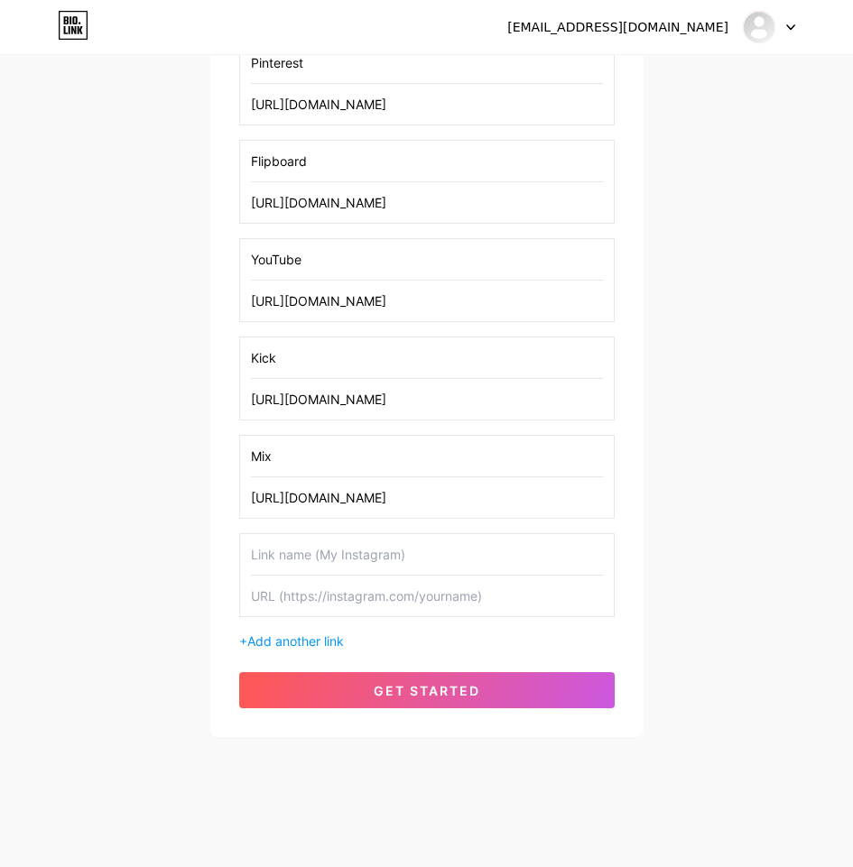
click at [339, 550] on input "text" at bounding box center [427, 554] width 352 height 41
paste input "Twitch"
type input "Twitch"
click at [324, 603] on input "text" at bounding box center [427, 596] width 352 height 41
paste input "[URL][DOMAIN_NAME]"
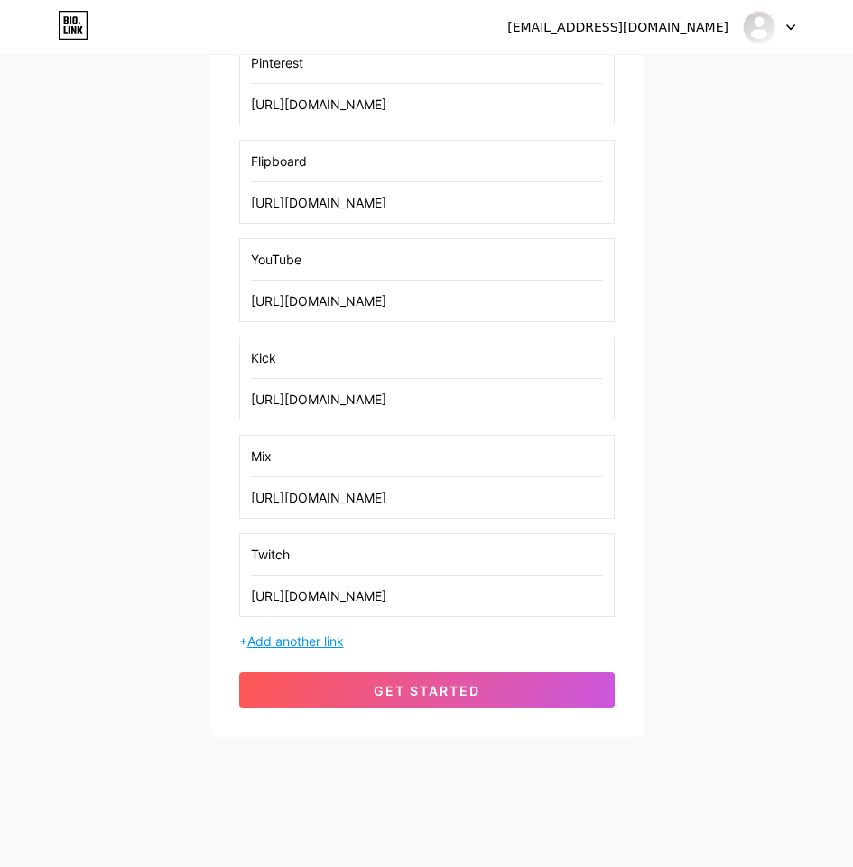
type input "[URL][DOMAIN_NAME]"
click at [305, 637] on span "Add another link" at bounding box center [295, 640] width 97 height 15
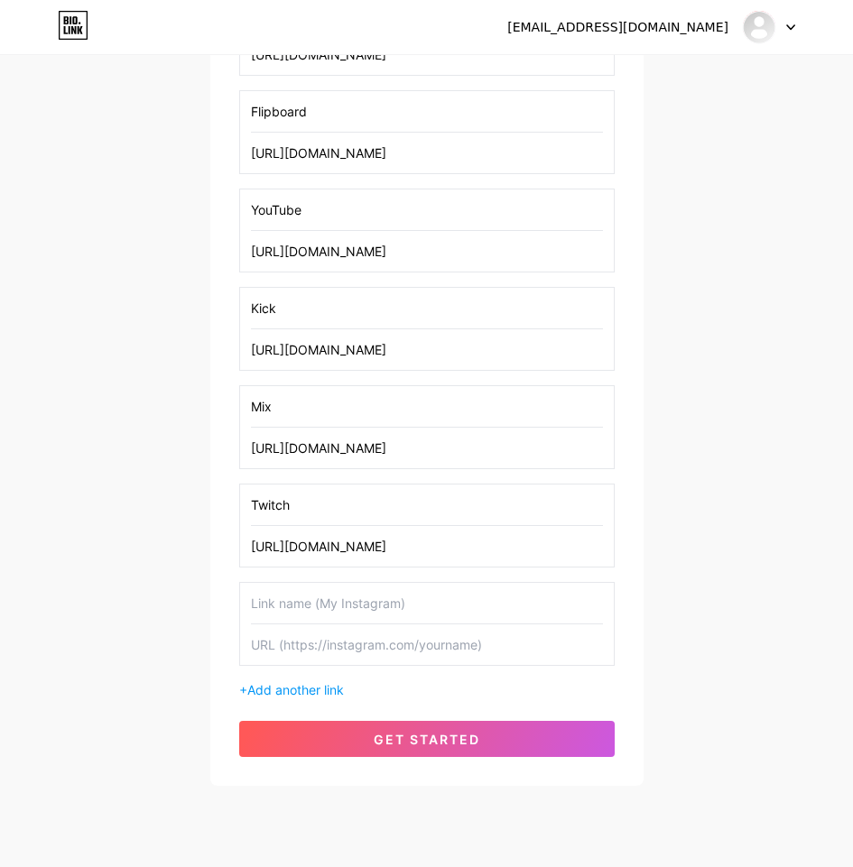
scroll to position [1029, 0]
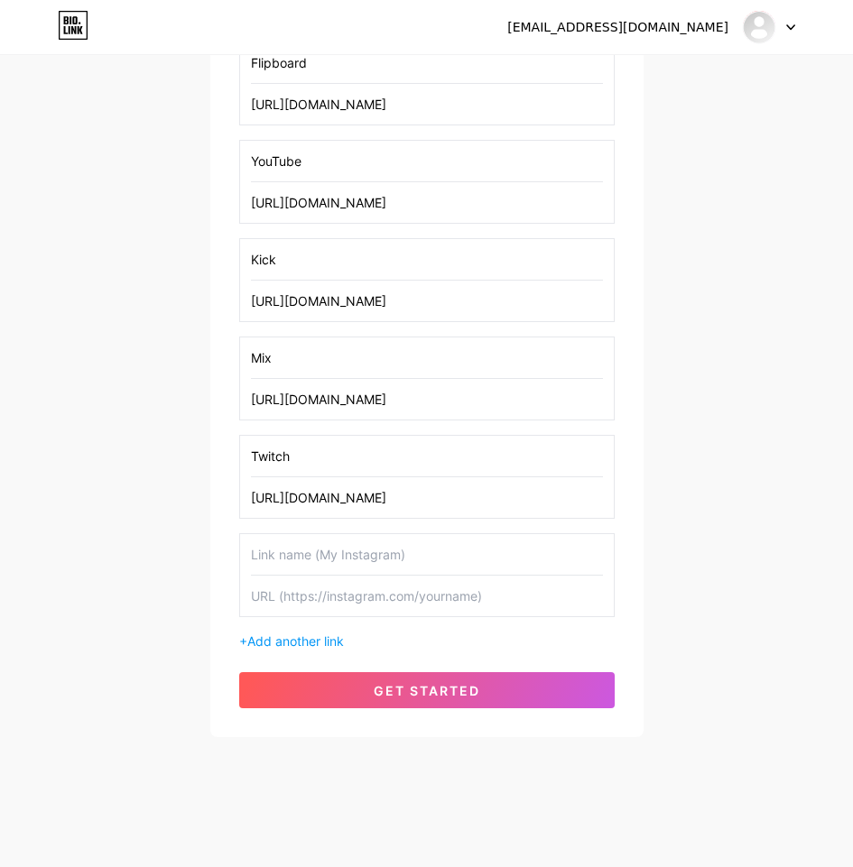
click at [291, 557] on input "text" at bounding box center [427, 554] width 352 height 41
paste input "Mixcloud"
type input "Mixcloud"
click at [373, 607] on input "text" at bounding box center [427, 596] width 352 height 41
paste input "[URL][DOMAIN_NAME]"
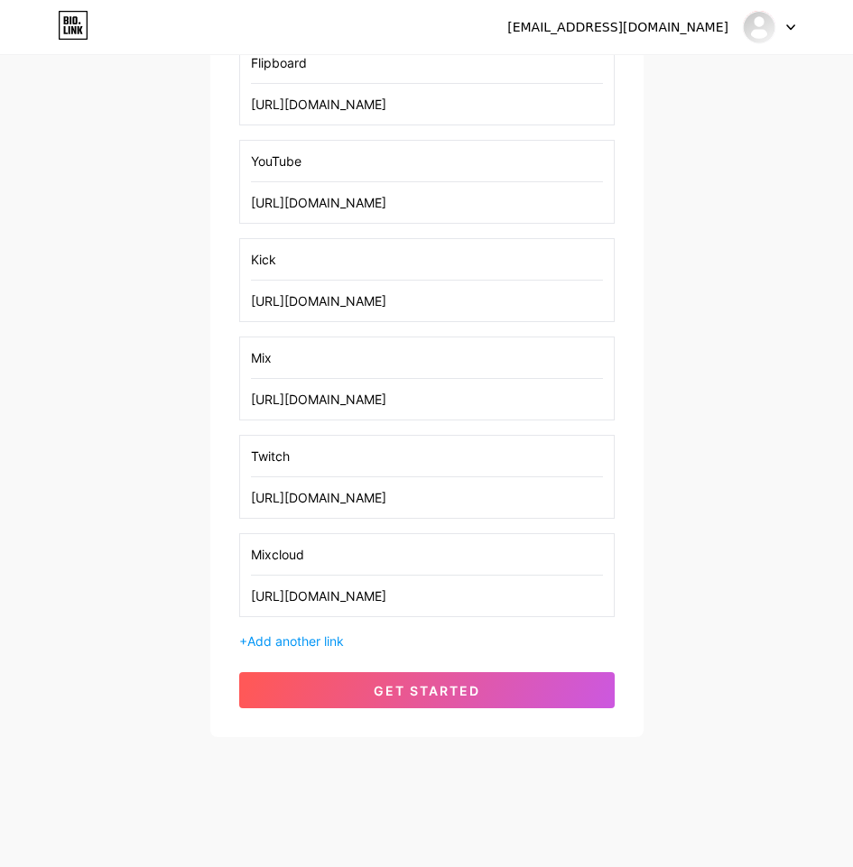
type input "[URL][DOMAIN_NAME]"
click at [290, 637] on span "Add another link" at bounding box center [295, 640] width 97 height 15
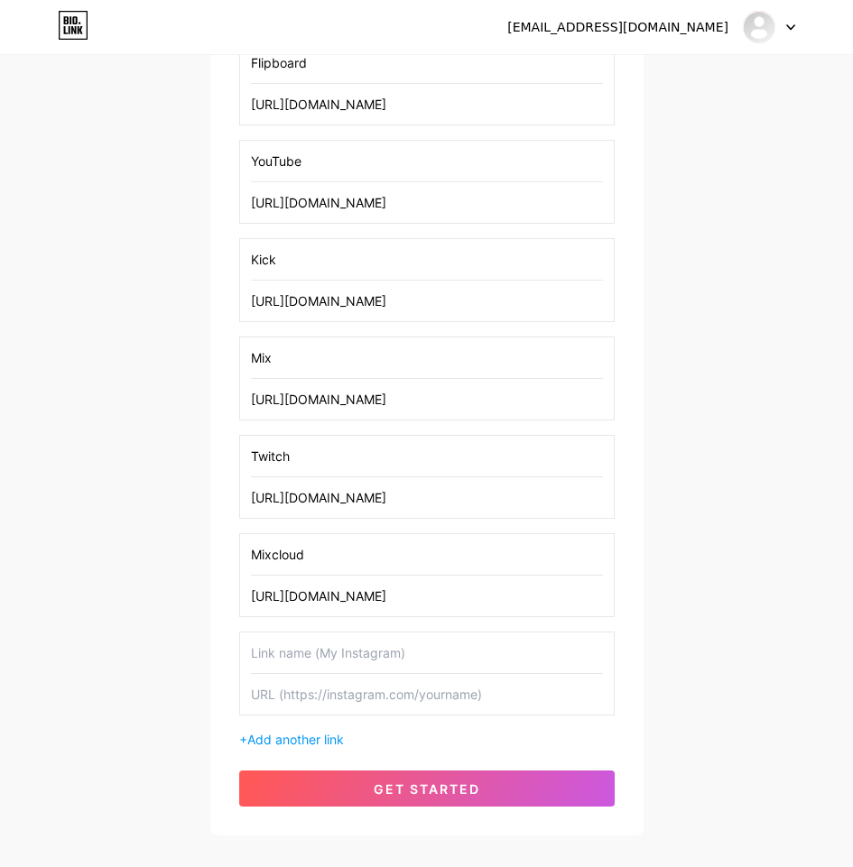
click at [318, 651] on input "text" at bounding box center [427, 653] width 352 height 41
paste input "GitHub"
type input "GitHub"
click at [440, 693] on input "text" at bounding box center [427, 694] width 352 height 41
paste input "[URL][DOMAIN_NAME]"
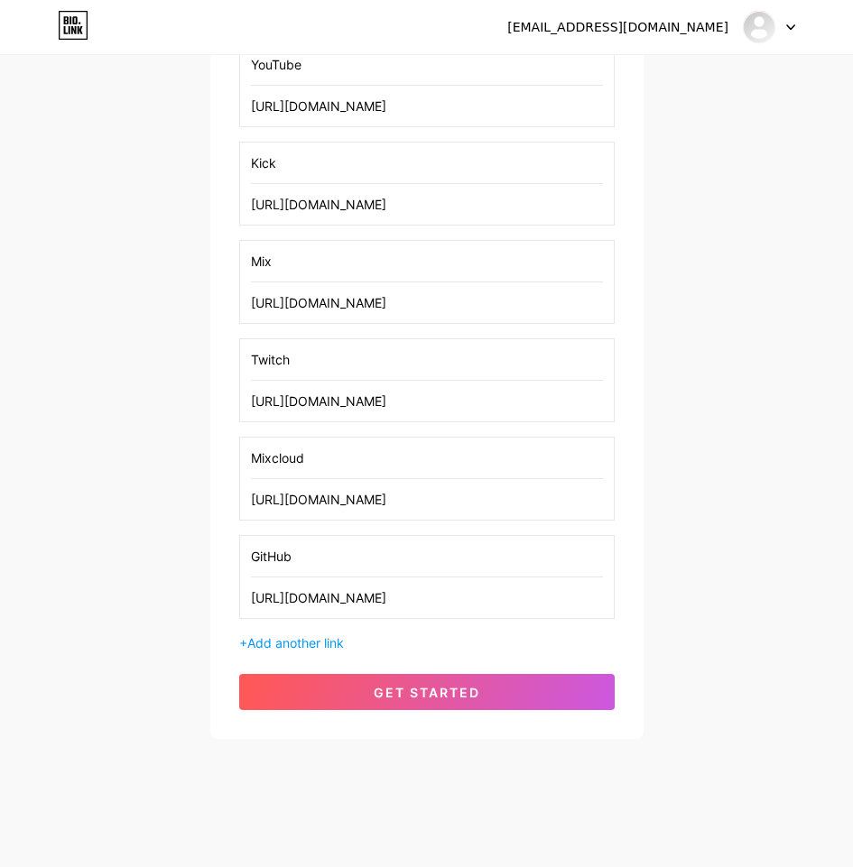
scroll to position [1127, 0]
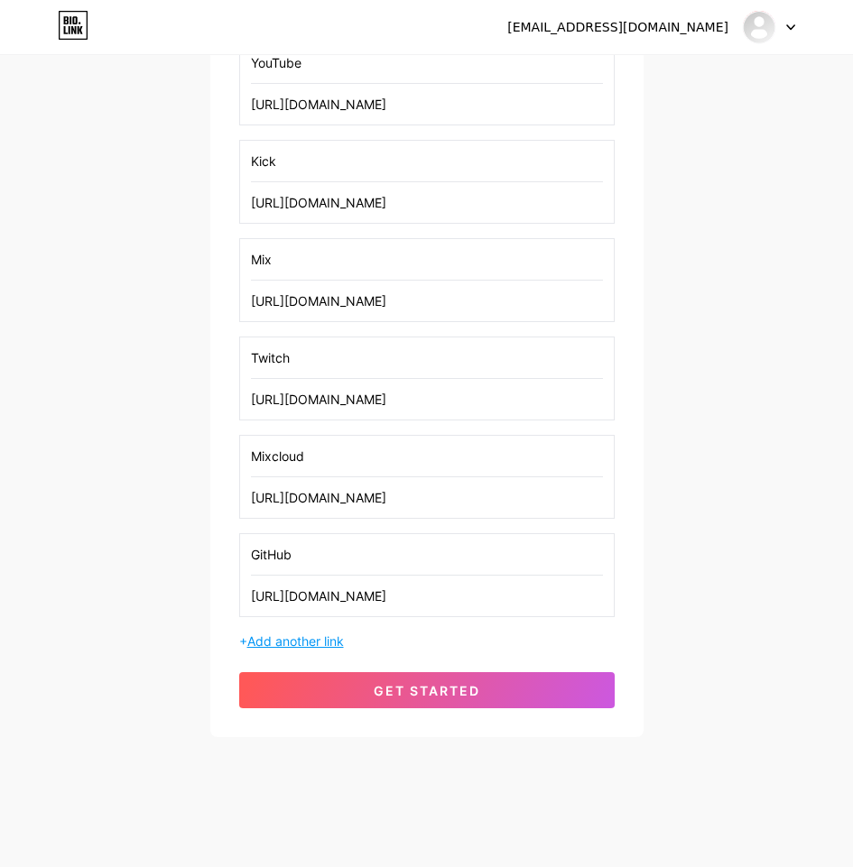
type input "[URL][DOMAIN_NAME]"
click at [329, 644] on span "Add another link" at bounding box center [295, 640] width 97 height 15
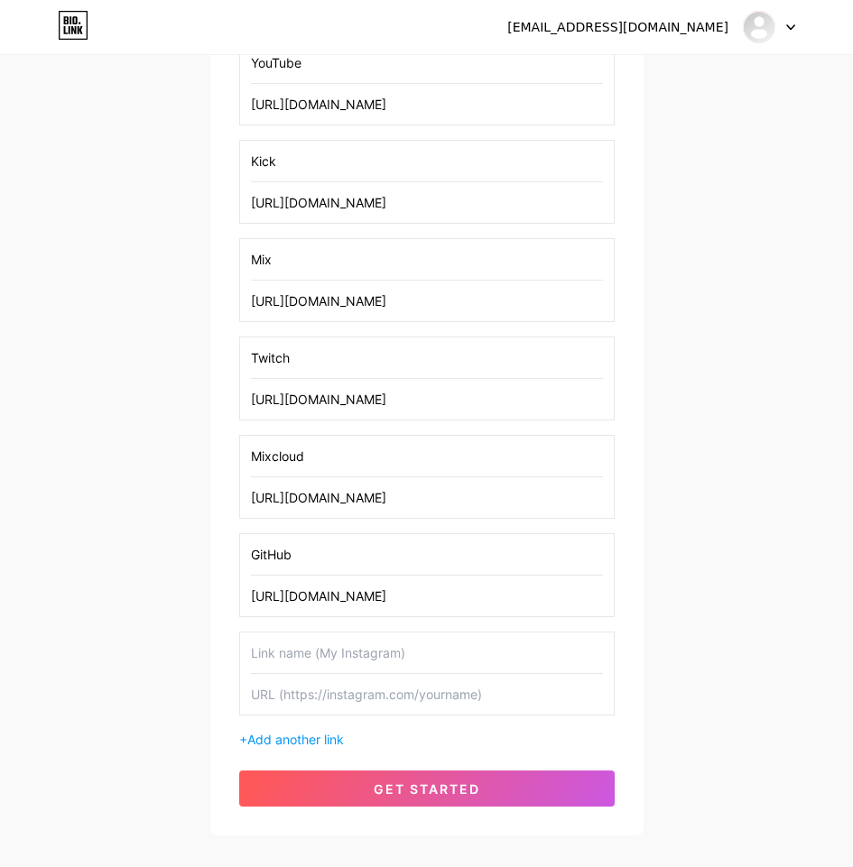
click at [311, 651] on input "text" at bounding box center [427, 653] width 352 height 41
paste input "Gist (GitHub)"
type input "Gist (GitHub)"
click at [341, 703] on input "text" at bounding box center [427, 694] width 352 height 41
paste input "[URL][DOMAIN_NAME]"
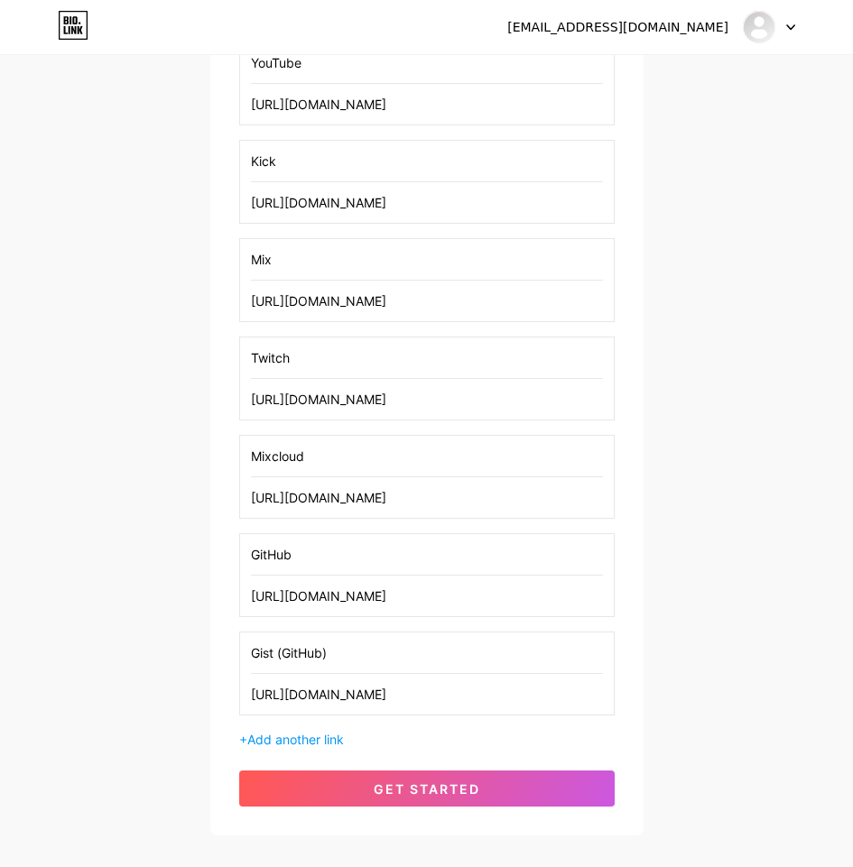
scroll to position [0, 153]
type input "[URL][DOMAIN_NAME]"
click at [332, 746] on span "Add another link" at bounding box center [295, 739] width 97 height 15
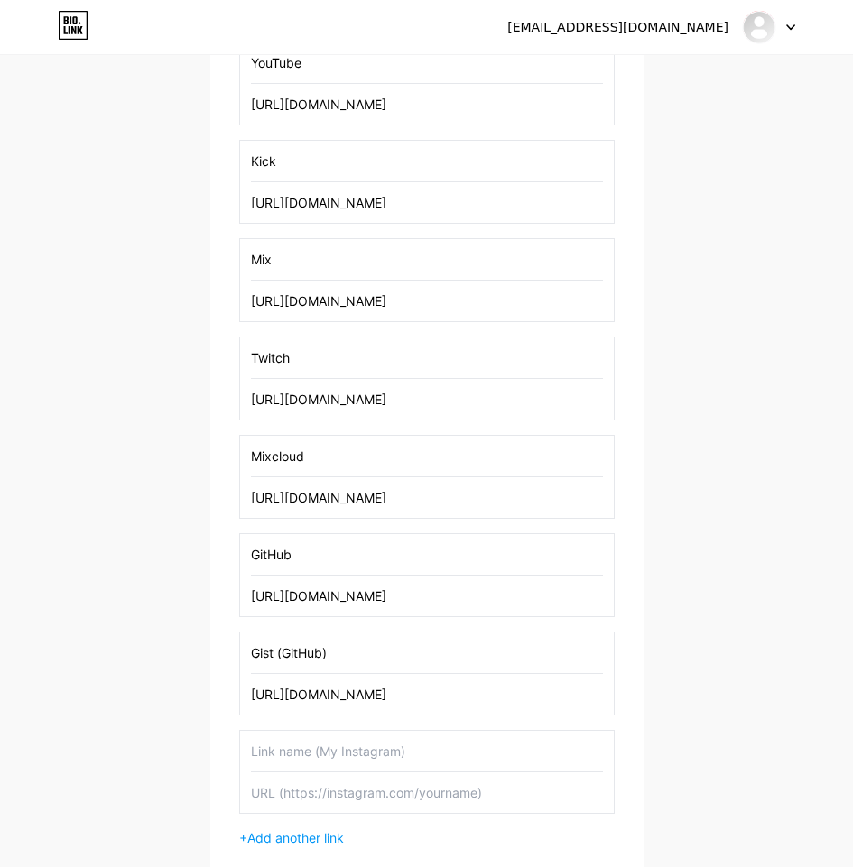
click at [337, 761] on input "text" at bounding box center [427, 751] width 352 height 41
paste input "GitLab"
type input "GitLab"
click at [377, 799] on input "text" at bounding box center [427, 792] width 352 height 41
paste input "[URL][DOMAIN_NAME]"
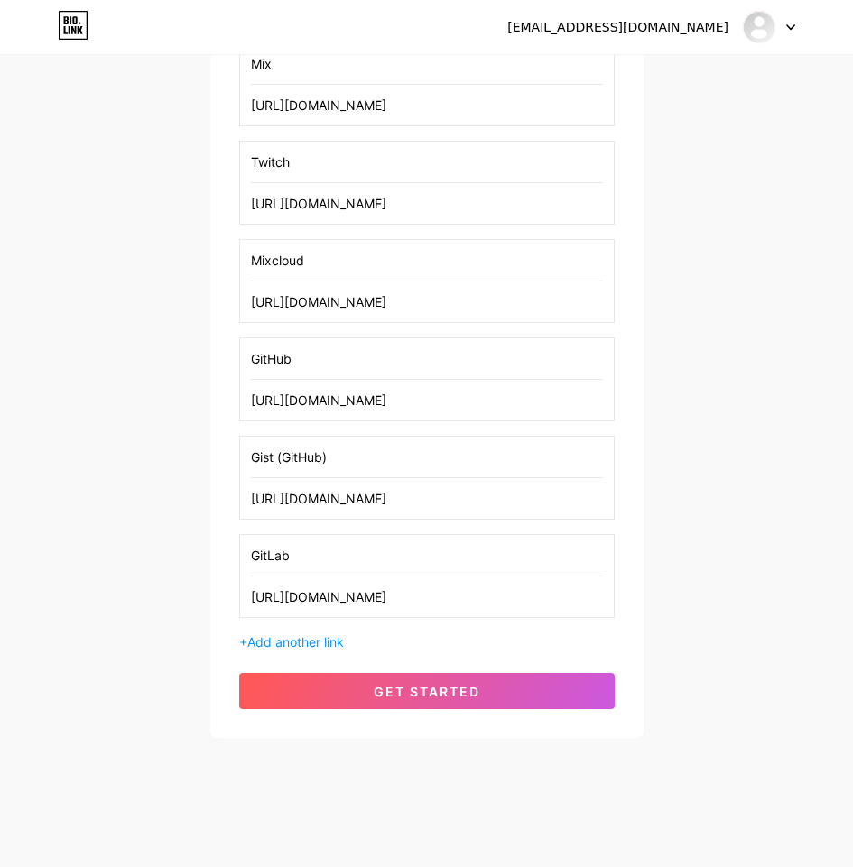
scroll to position [1324, 0]
type input "[URL][DOMAIN_NAME]"
click at [315, 639] on span "Add another link" at bounding box center [295, 640] width 97 height 15
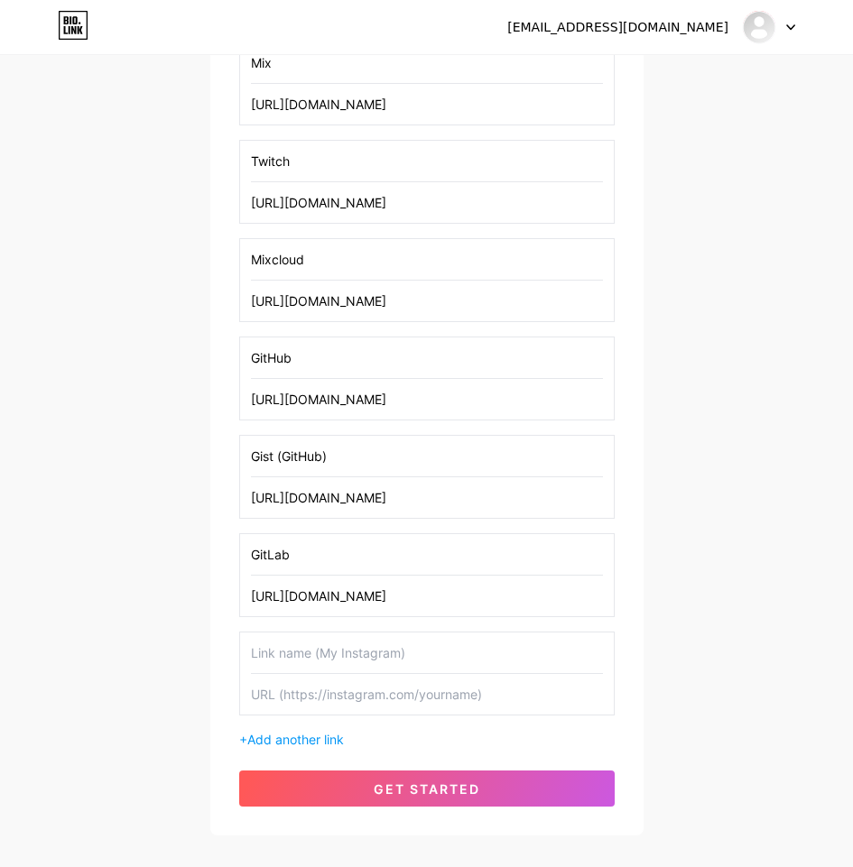
click at [316, 640] on input "text" at bounding box center [427, 653] width 352 height 41
paste input "Postman"
type input "Postman"
click at [410, 706] on input "text" at bounding box center [427, 694] width 352 height 41
paste input "[URL][DOMAIN_NAME]"
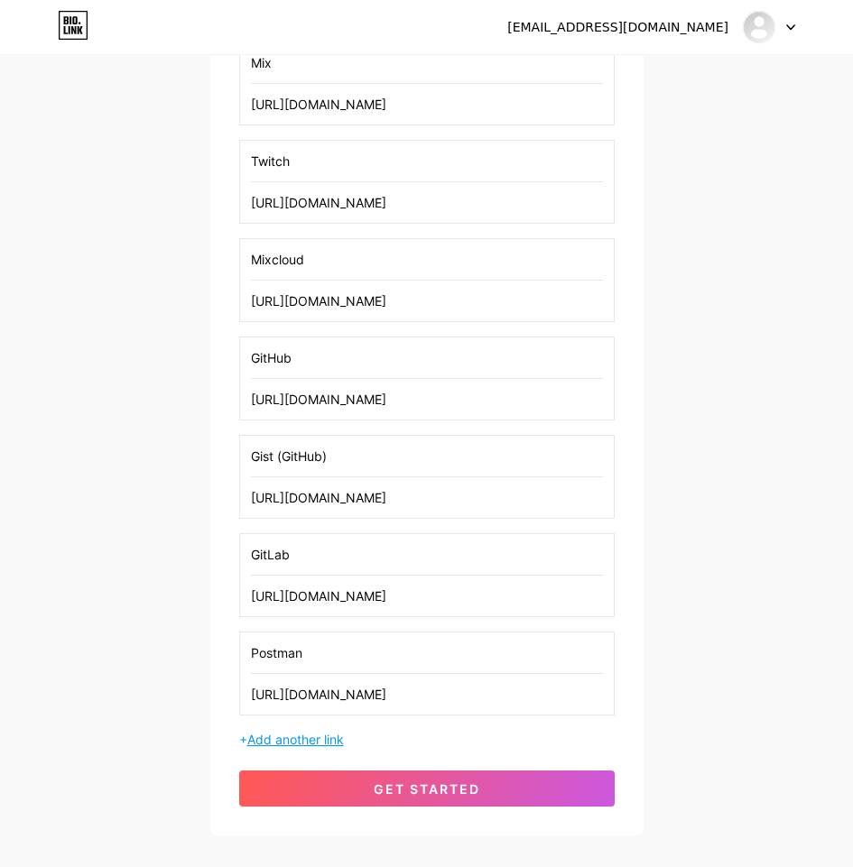
type input "[URL][DOMAIN_NAME]"
click at [314, 739] on span "Add another link" at bounding box center [295, 739] width 97 height 15
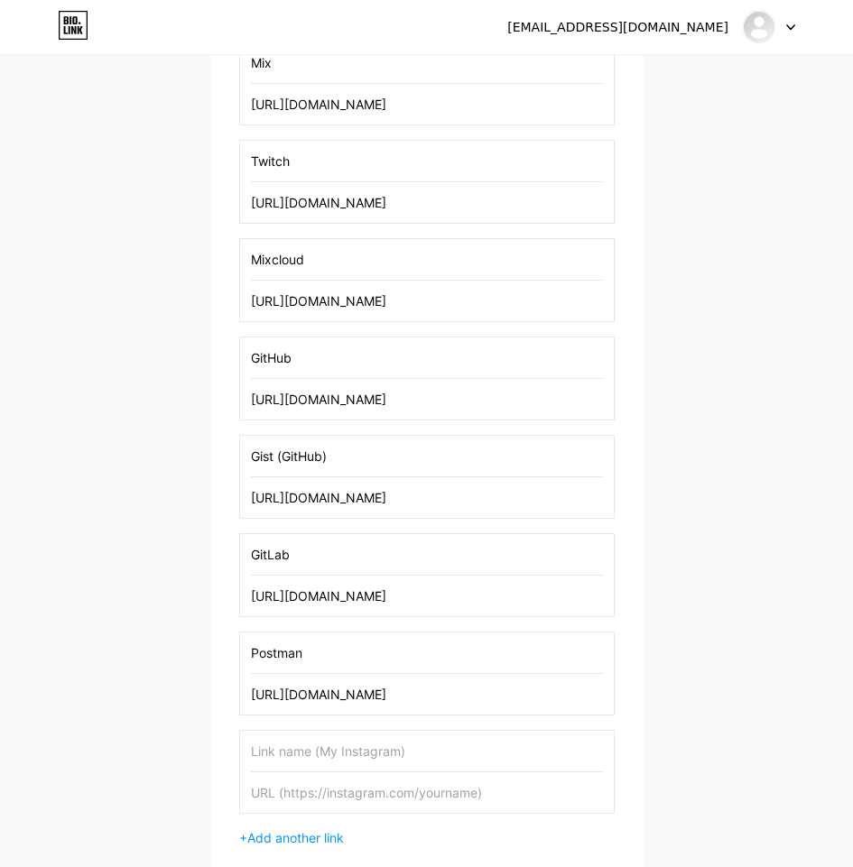
click at [347, 755] on input "text" at bounding box center [427, 751] width 352 height 41
paste input "Docker"
type input "Docker"
click at [395, 795] on input "text" at bounding box center [427, 792] width 352 height 41
paste input "[URL][DOMAIN_NAME]"
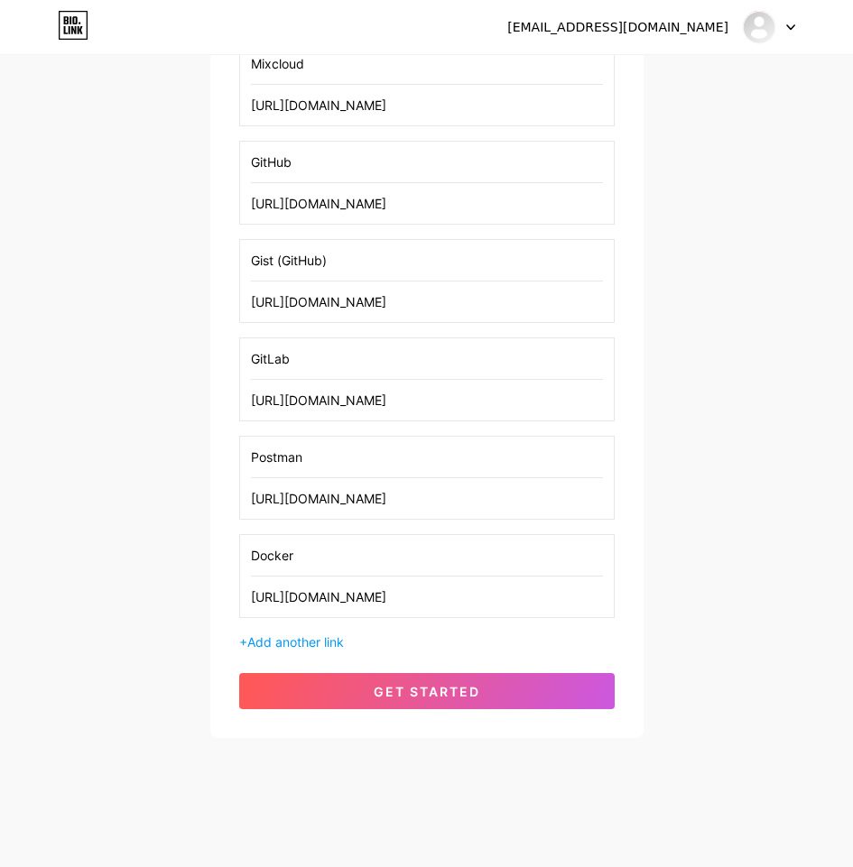
scroll to position [1520, 0]
type input "[URL][DOMAIN_NAME]"
click at [292, 637] on span "Add another link" at bounding box center [295, 640] width 97 height 15
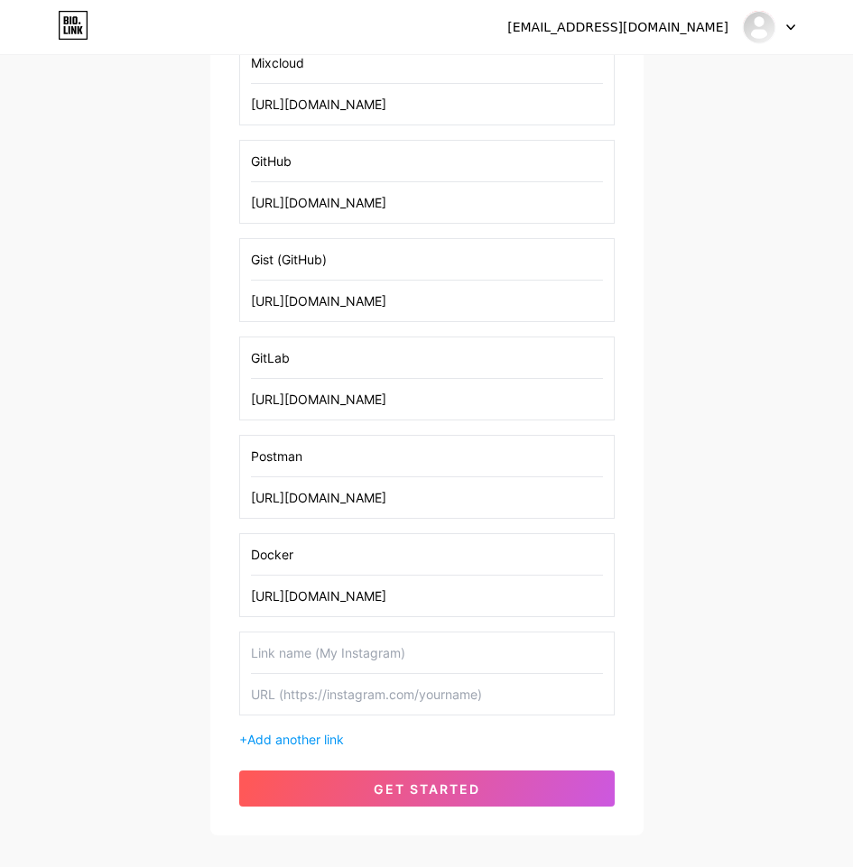
click at [315, 648] on input "text" at bounding box center [427, 653] width 352 height 41
paste input "Qiita"
type input "Qiita"
drag, startPoint x: 443, startPoint y: 689, endPoint x: 432, endPoint y: 693, distance: 11.4
click at [443, 689] on input "text" at bounding box center [427, 694] width 352 height 41
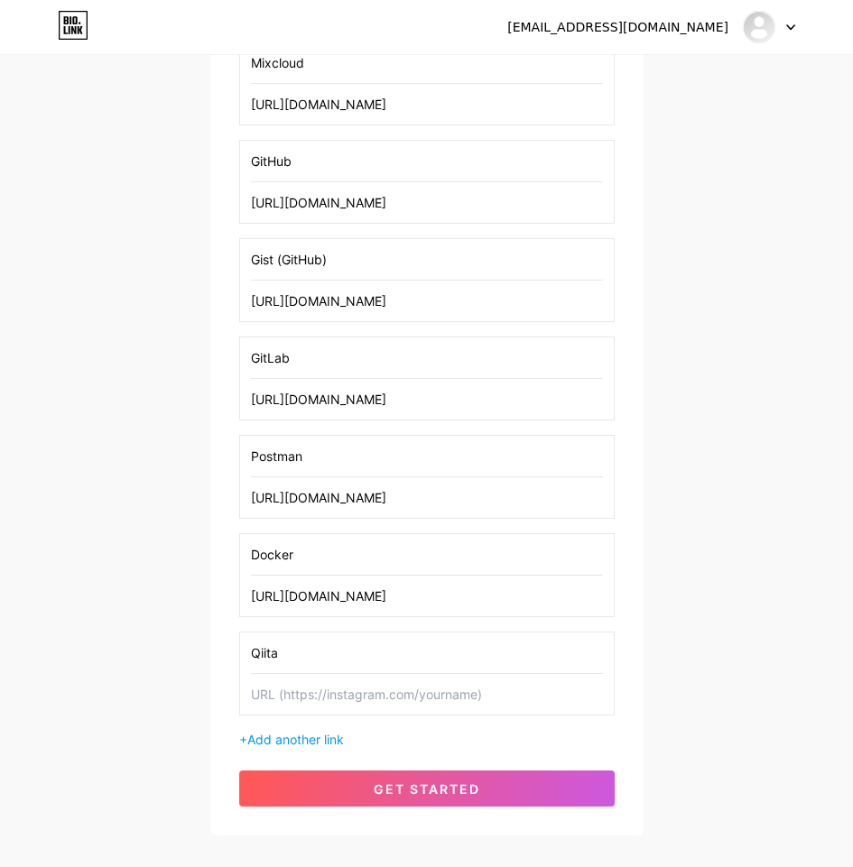
paste input "[URL][DOMAIN_NAME]"
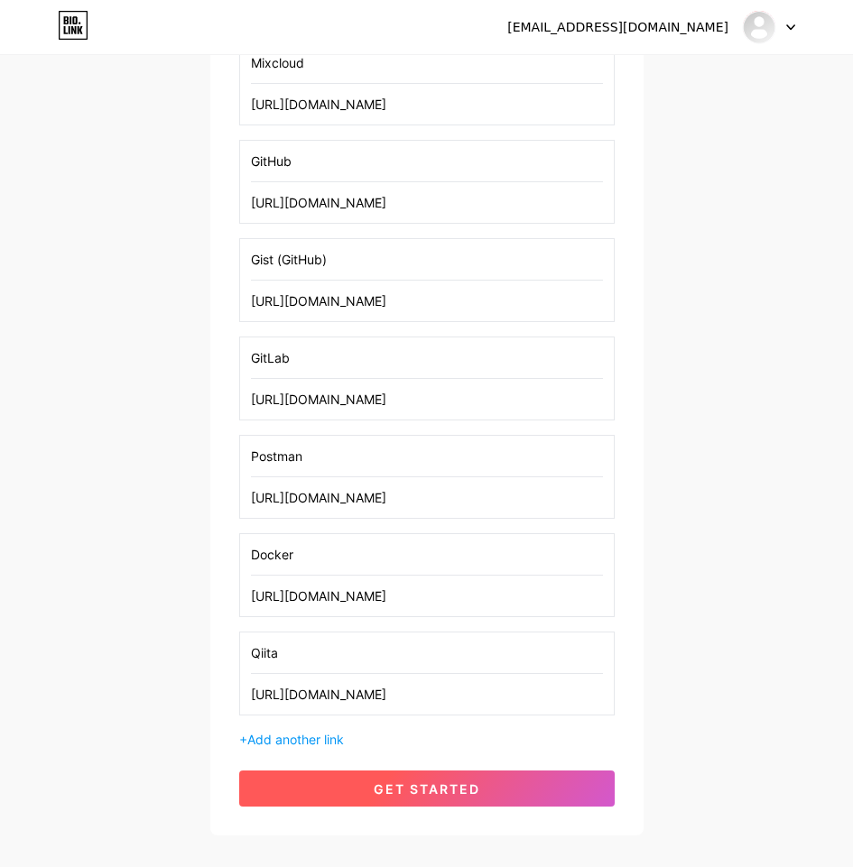
type input "[URL][DOMAIN_NAME]"
click at [447, 796] on span "get started" at bounding box center [427, 788] width 106 height 15
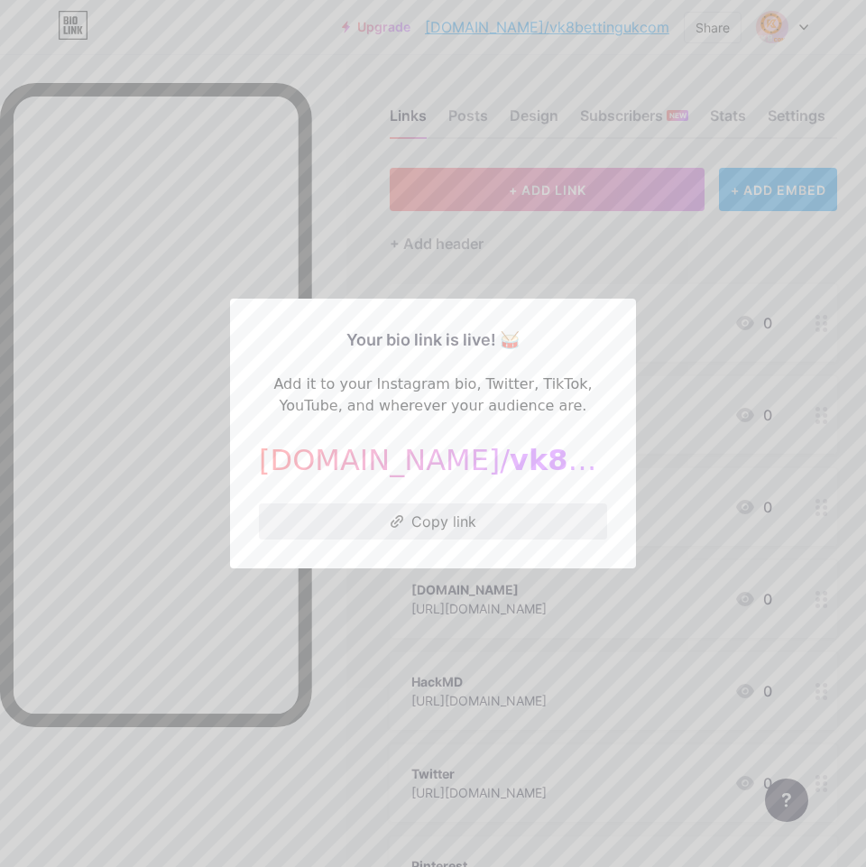
click at [461, 533] on button "Copy link" at bounding box center [433, 522] width 348 height 36
